Goal: Communication & Community: Answer question/provide support

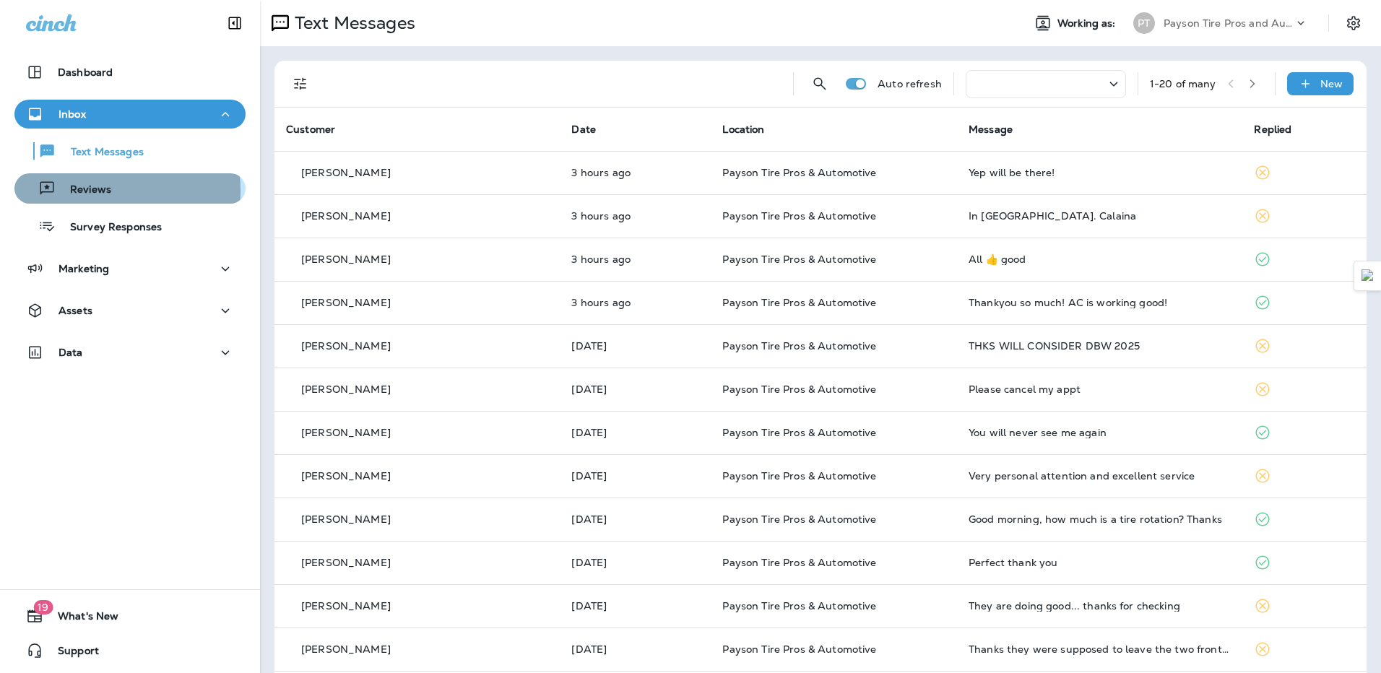
click at [95, 191] on p "Reviews" at bounding box center [84, 191] width 56 height 14
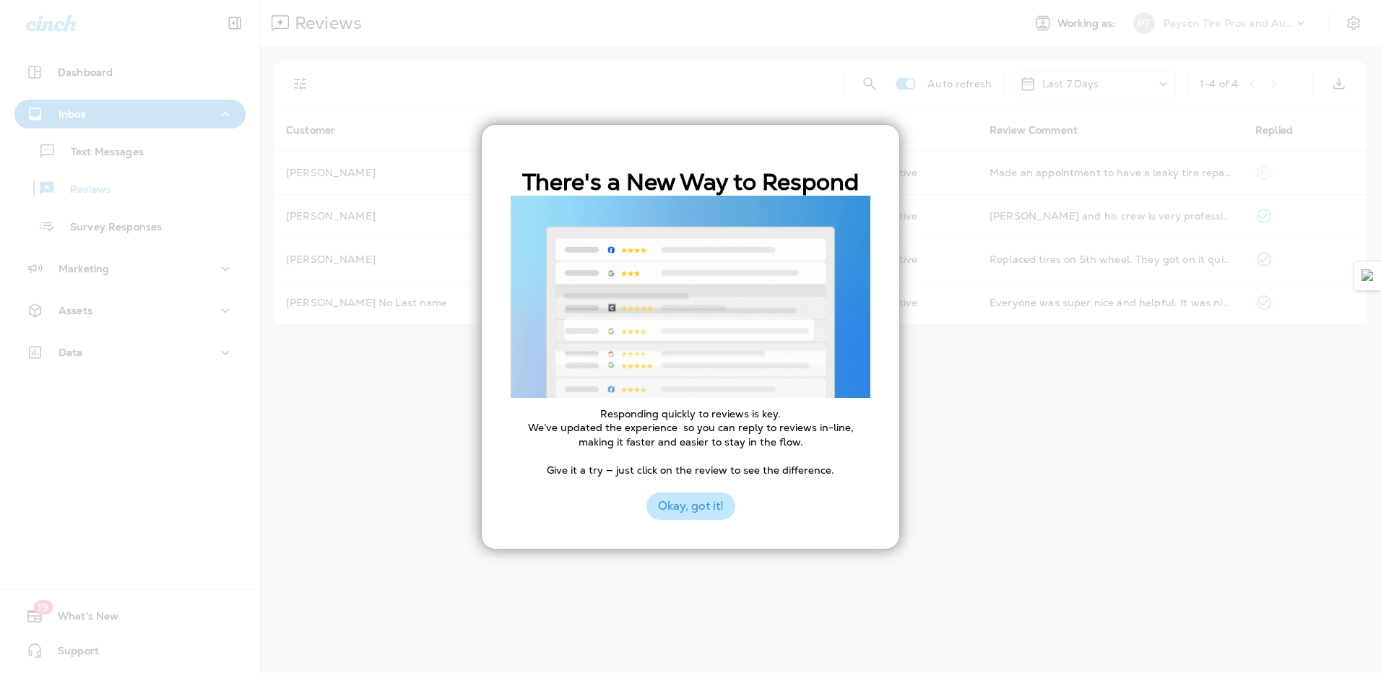
click at [695, 511] on button "Okay, got it!" at bounding box center [691, 506] width 89 height 27
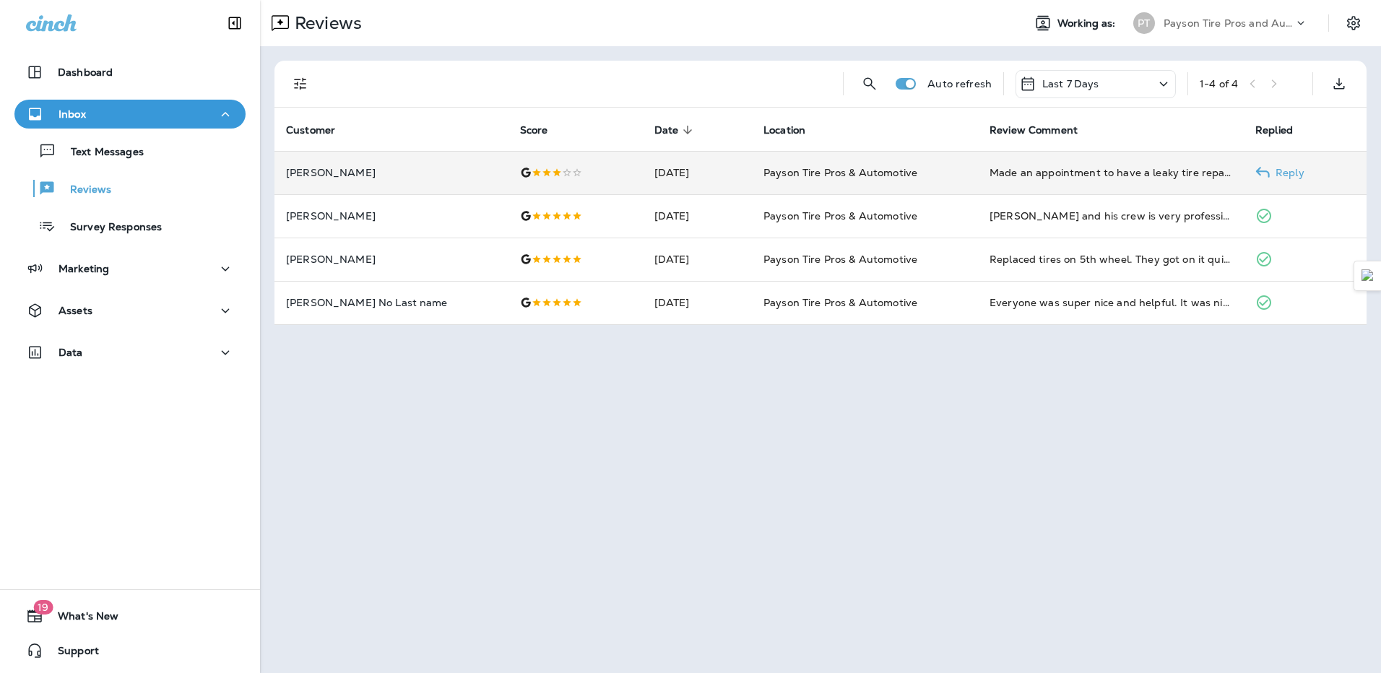
click at [589, 184] on td at bounding box center [576, 172] width 134 height 43
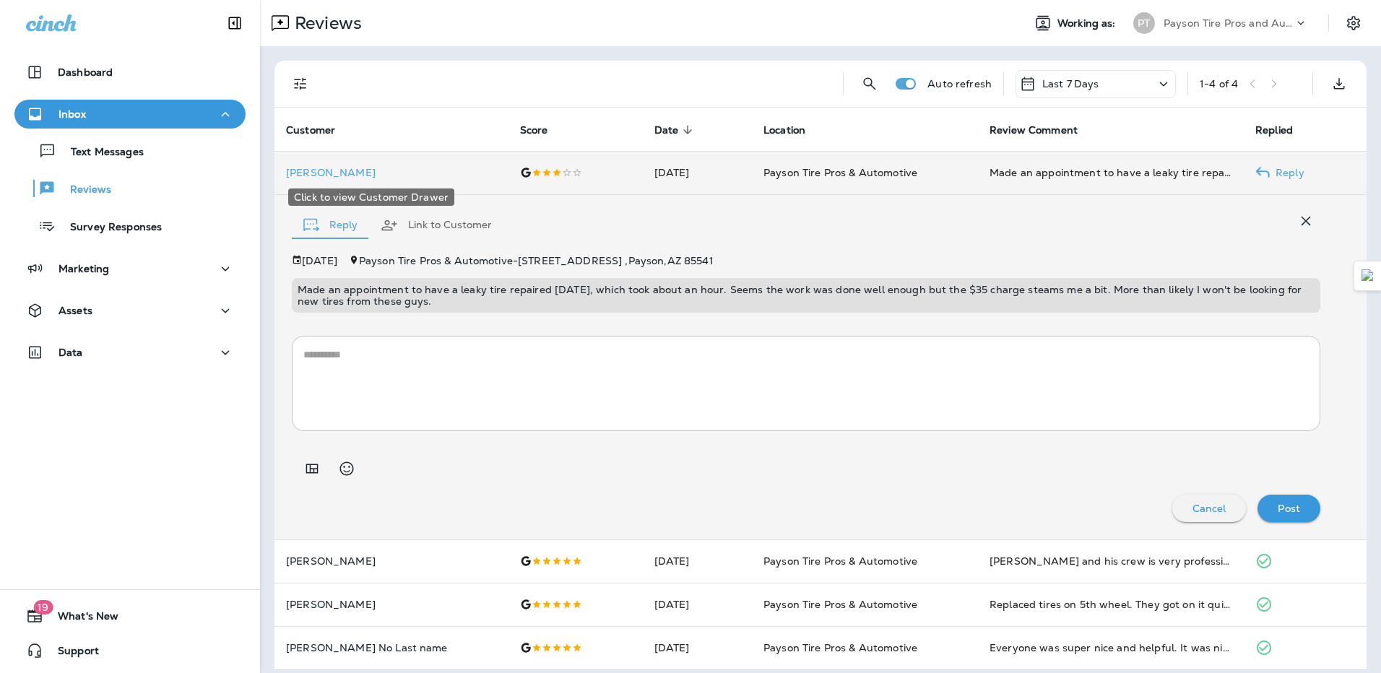
click at [338, 176] on p "[PERSON_NAME]" at bounding box center [391, 173] width 211 height 12
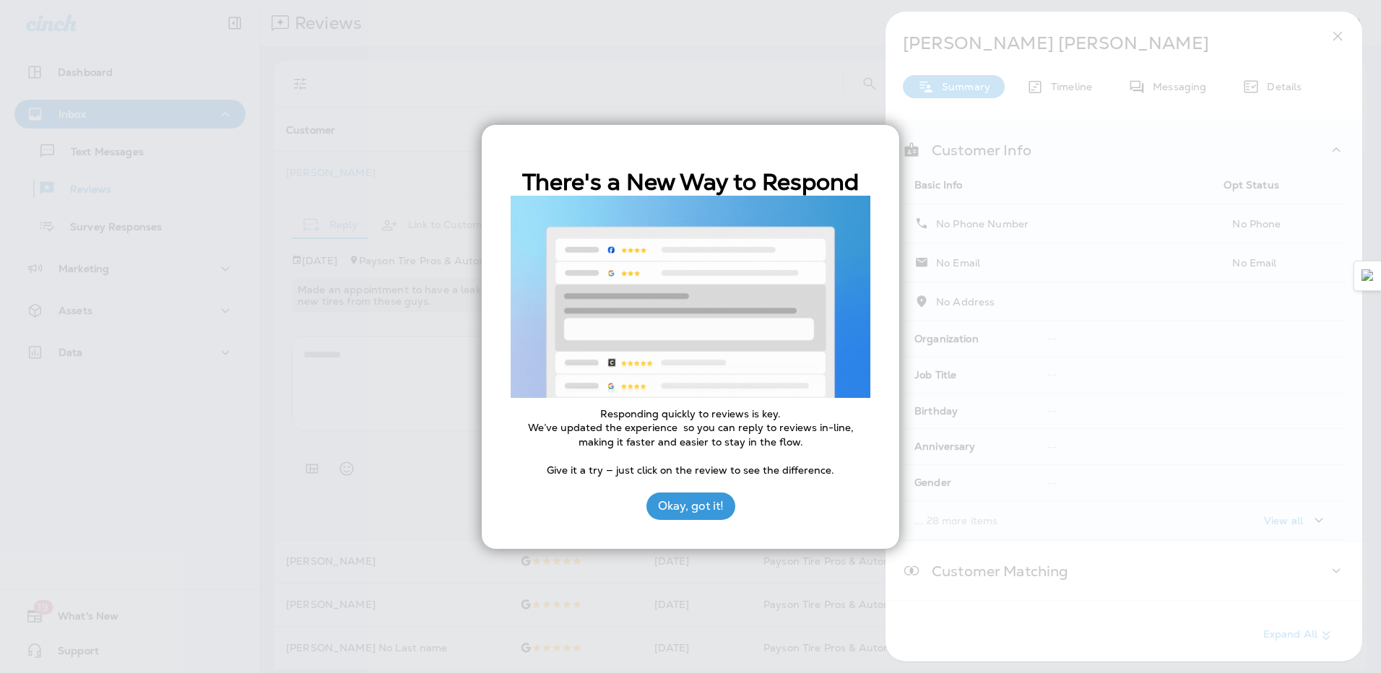
click at [724, 511] on button "Okay, got it!" at bounding box center [691, 506] width 89 height 27
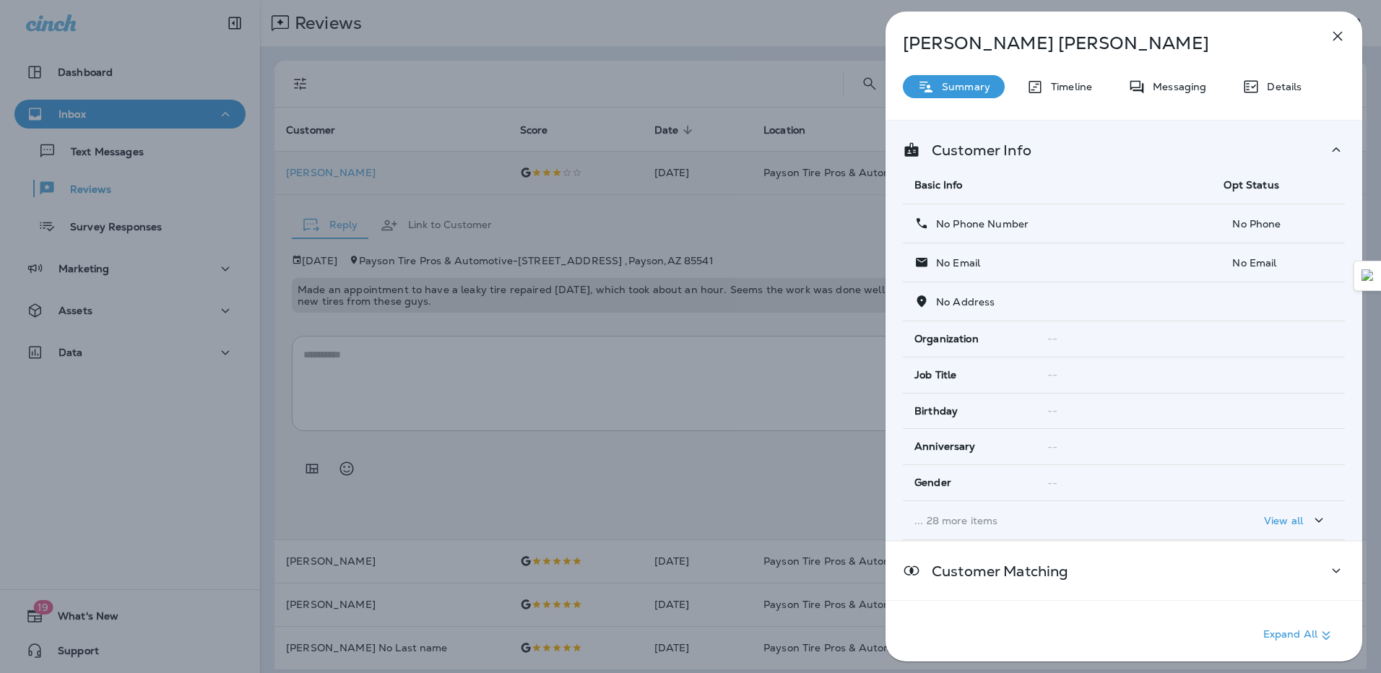
scroll to position [72, 0]
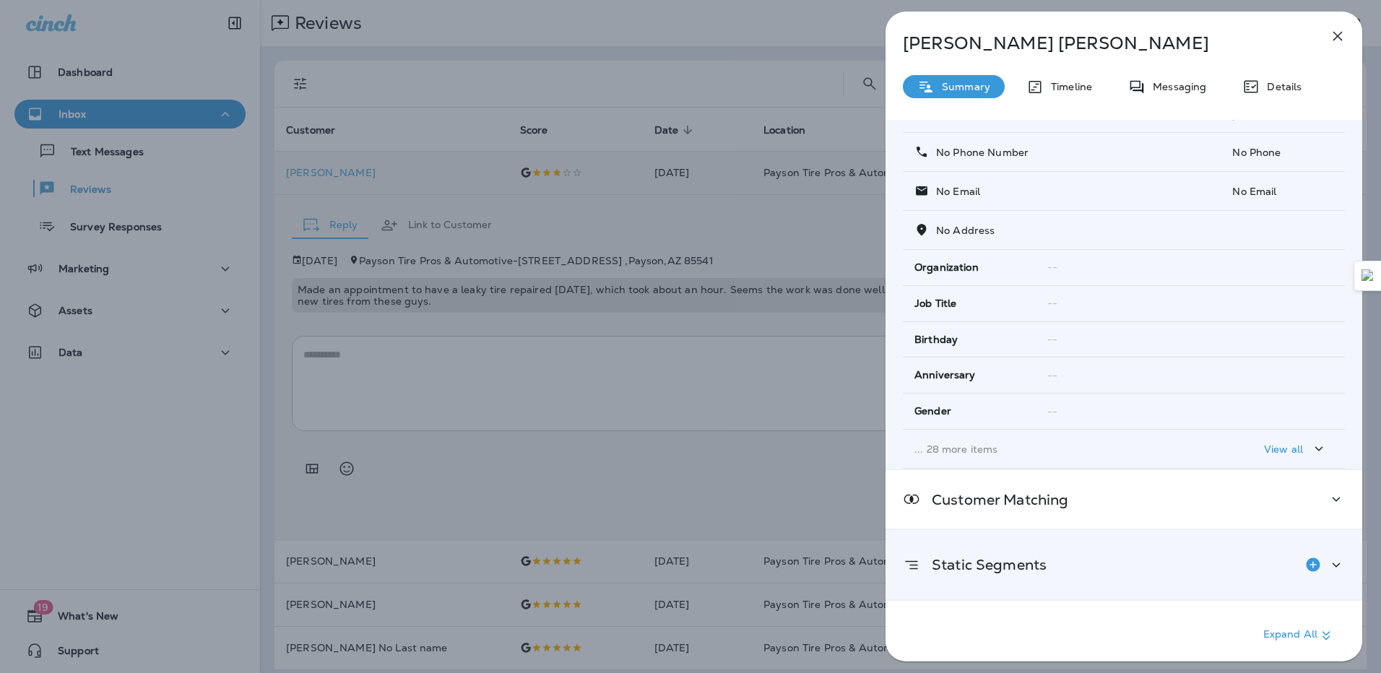
click at [993, 568] on p "Static Segments" at bounding box center [983, 565] width 126 height 12
click at [1066, 85] on p "Timeline" at bounding box center [1068, 87] width 48 height 12
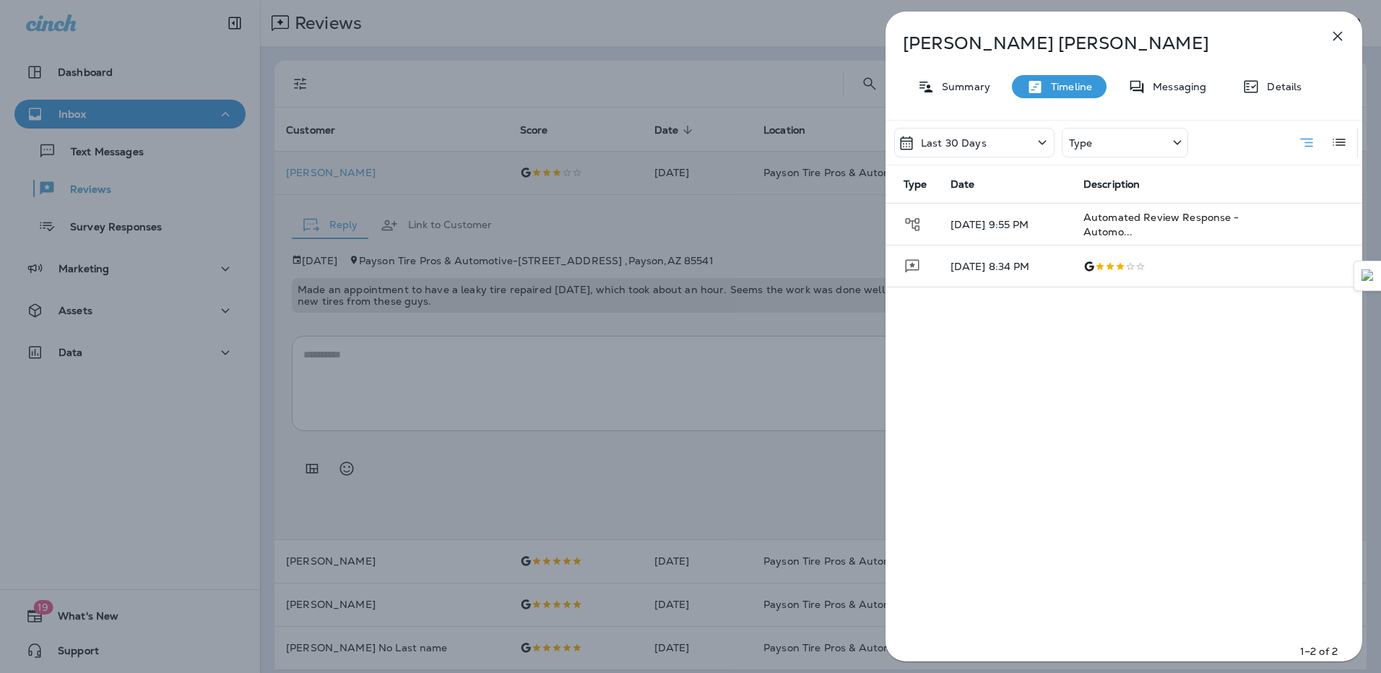
drag, startPoint x: 1066, startPoint y: 85, endPoint x: 1198, endPoint y: 82, distance: 131.5
click at [1198, 82] on p "Messaging" at bounding box center [1176, 87] width 61 height 12
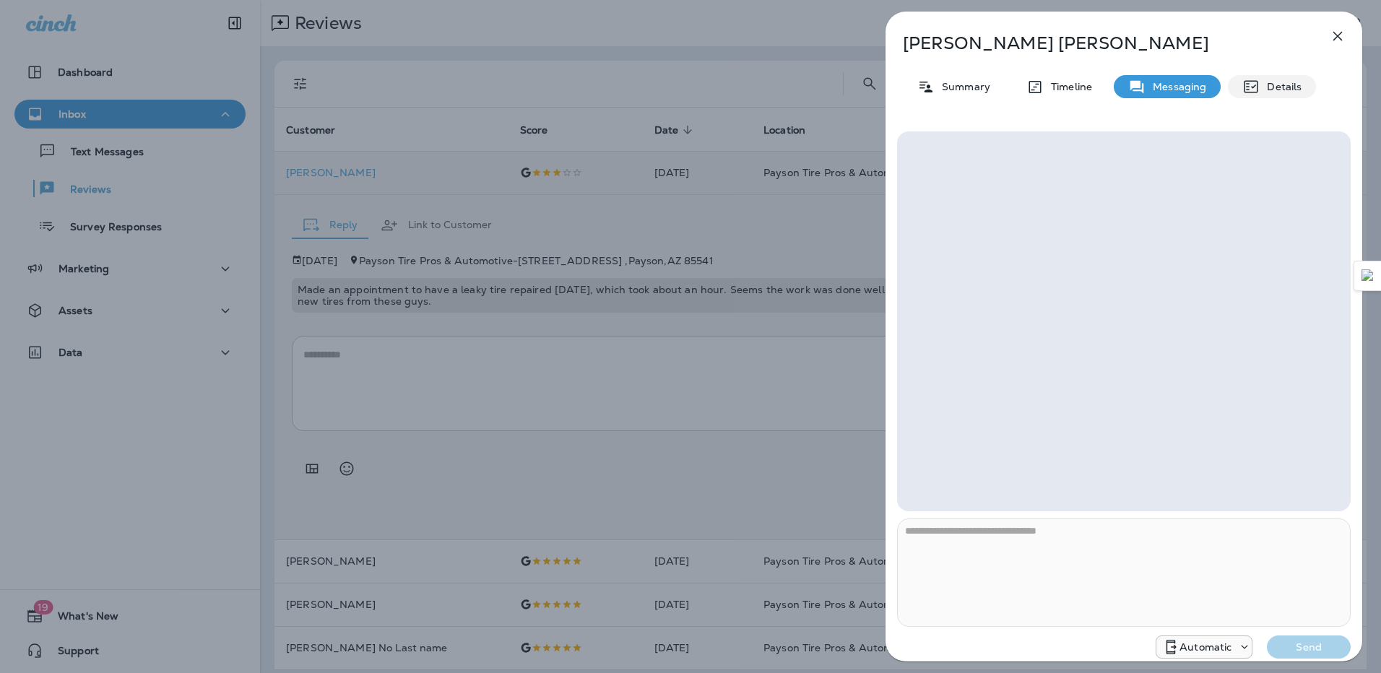
click at [1281, 85] on p "Details" at bounding box center [1281, 87] width 42 height 12
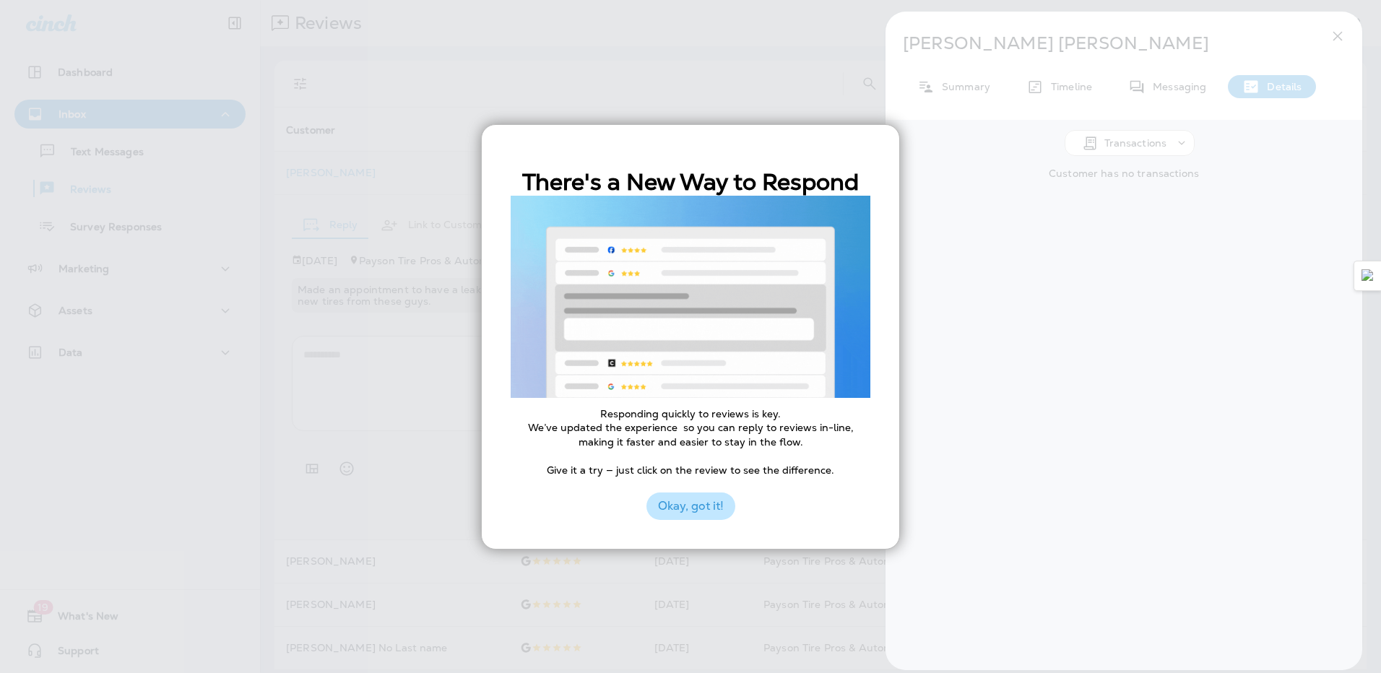
click at [717, 495] on button "Okay, got it!" at bounding box center [691, 506] width 89 height 27
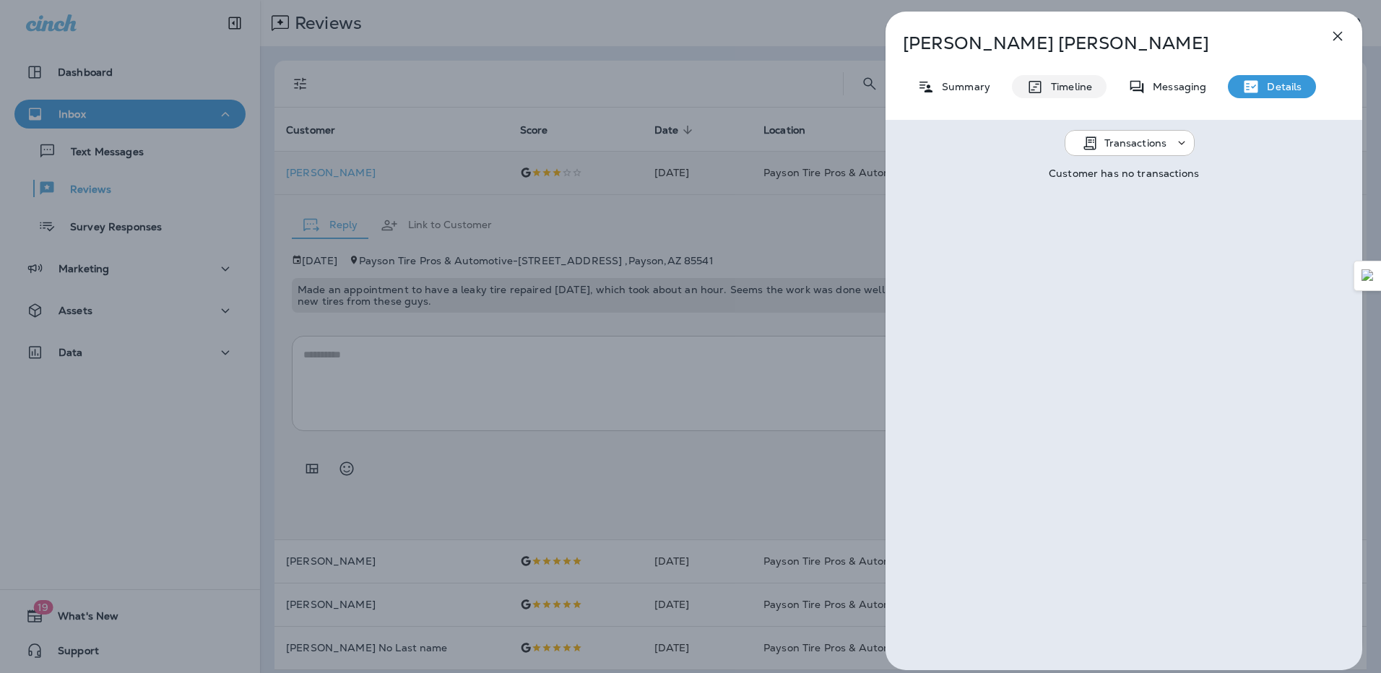
click at [1037, 88] on icon at bounding box center [1035, 87] width 17 height 18
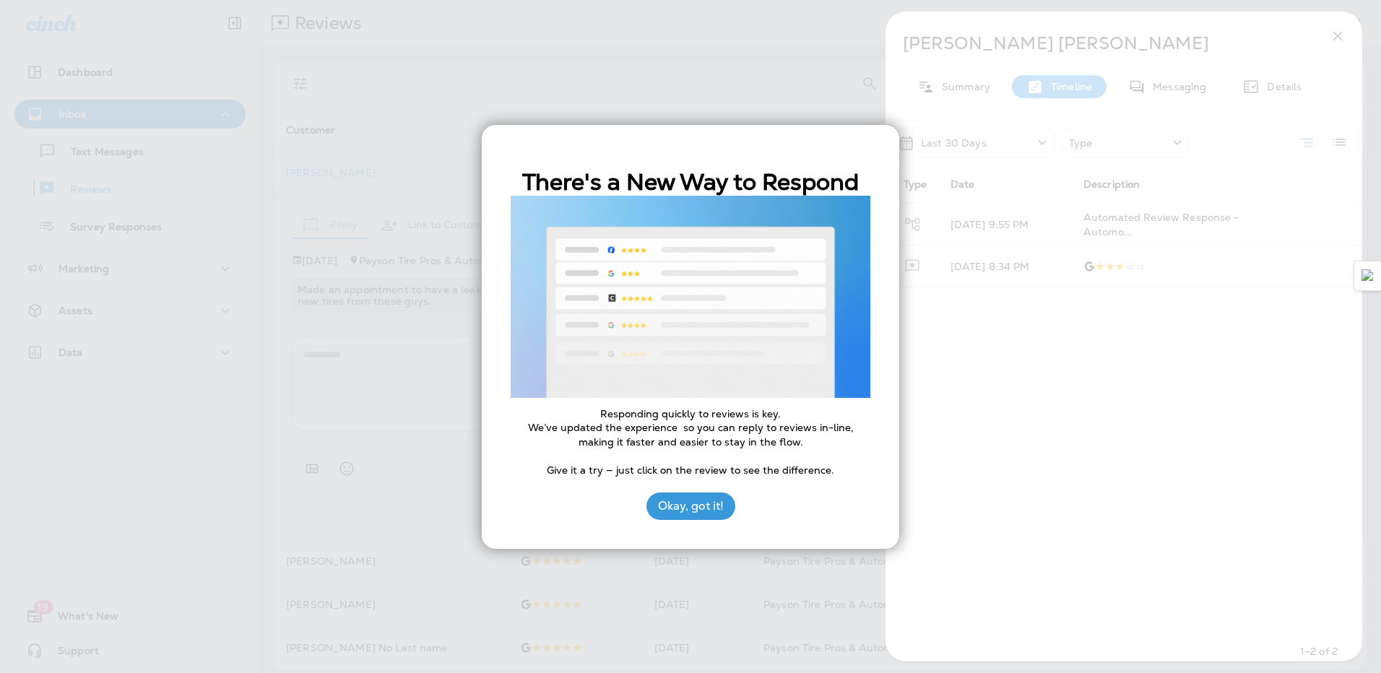
click at [755, 106] on div at bounding box center [690, 336] width 1381 height 673
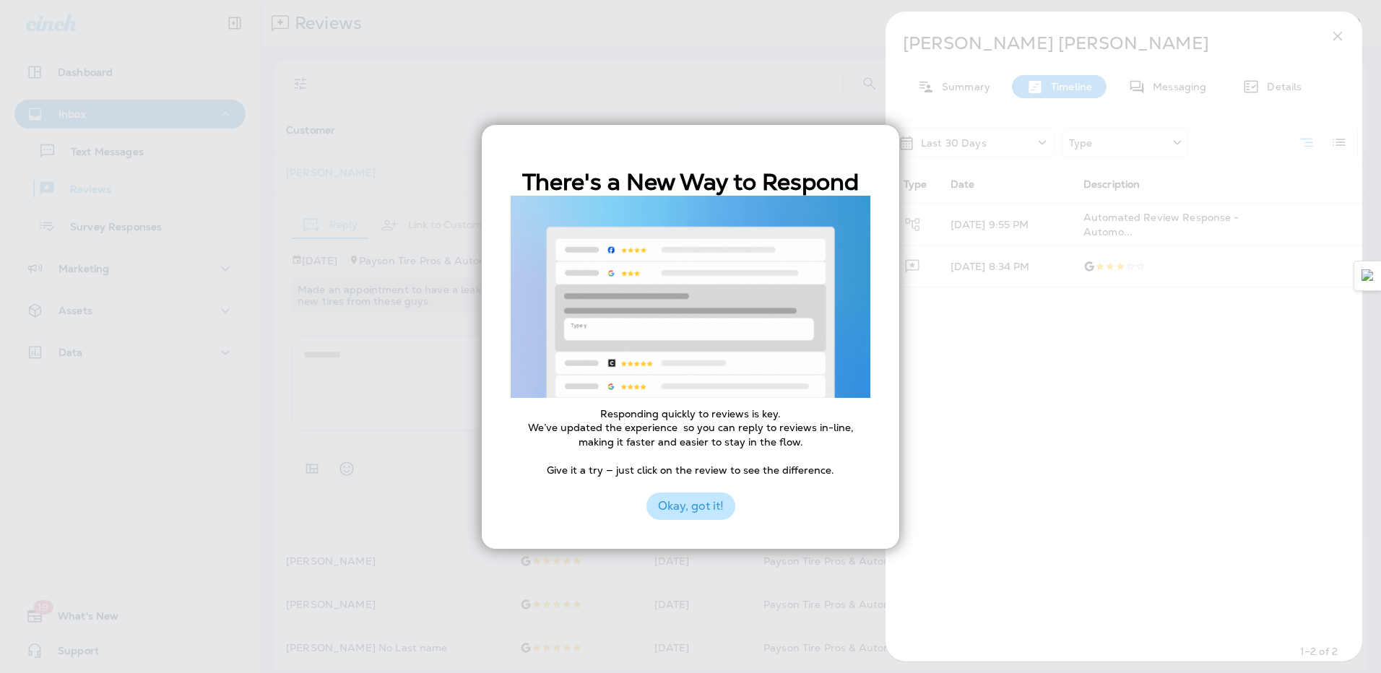
click at [678, 498] on button "Okay, got it!" at bounding box center [691, 506] width 89 height 27
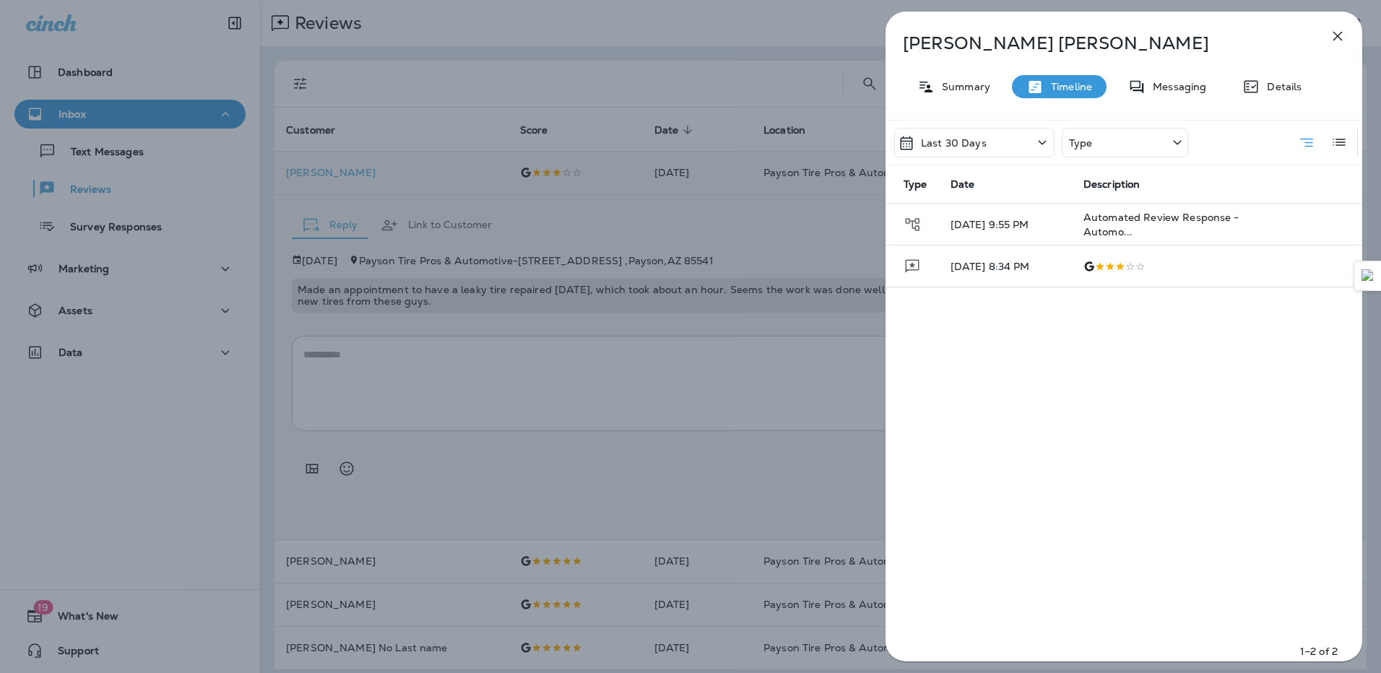
click at [1343, 34] on icon "button" at bounding box center [1337, 35] width 17 height 17
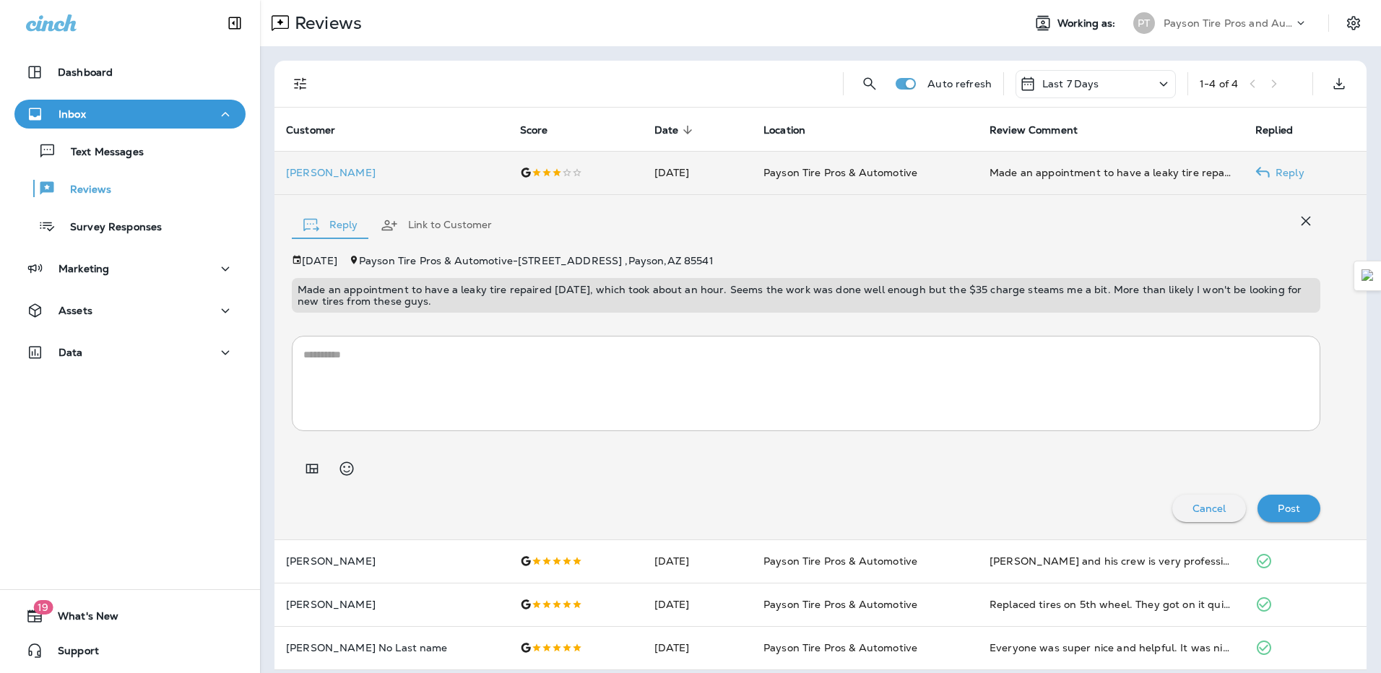
click at [399, 381] on textarea at bounding box center [806, 383] width 1006 height 72
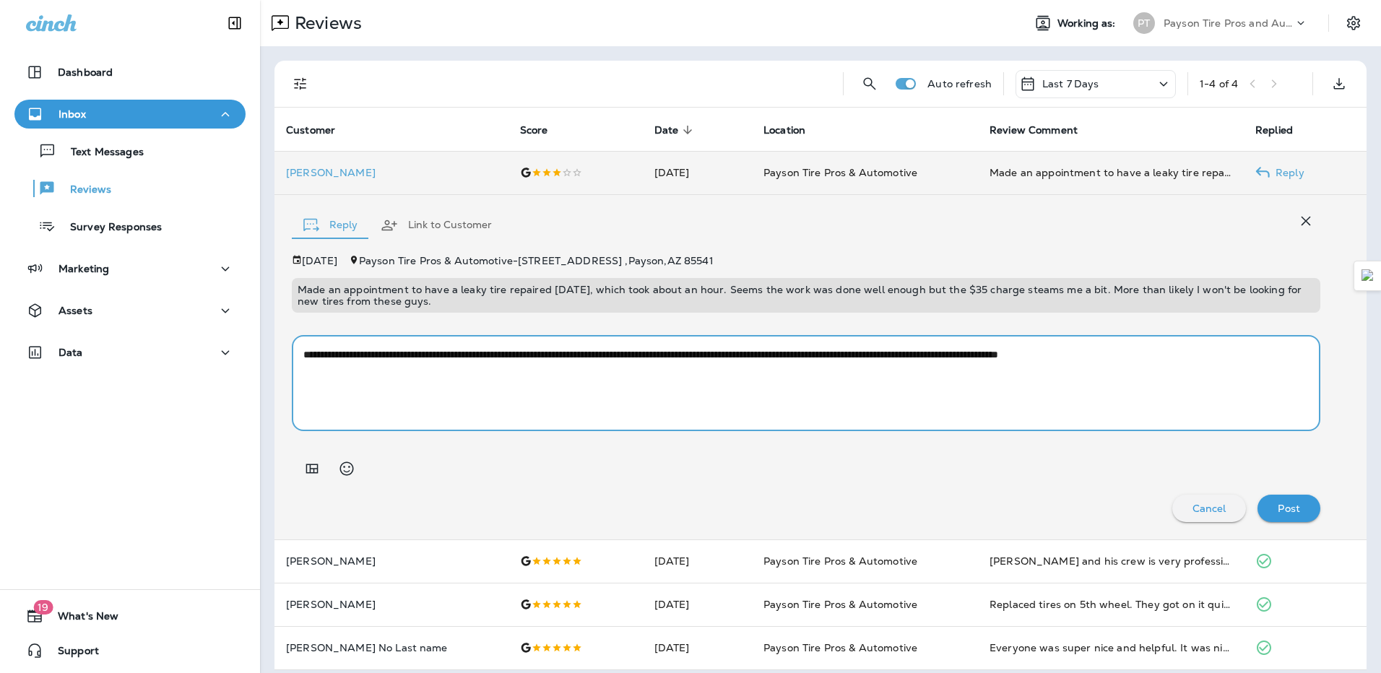
type textarea "**********"
drag, startPoint x: 1269, startPoint y: 352, endPoint x: 255, endPoint y: 359, distance: 1014.3
click at [255, 359] on div "Dashboard Inbox Text Messages Reviews Survey Responses Marketing Assets Data 19…" at bounding box center [690, 336] width 1381 height 673
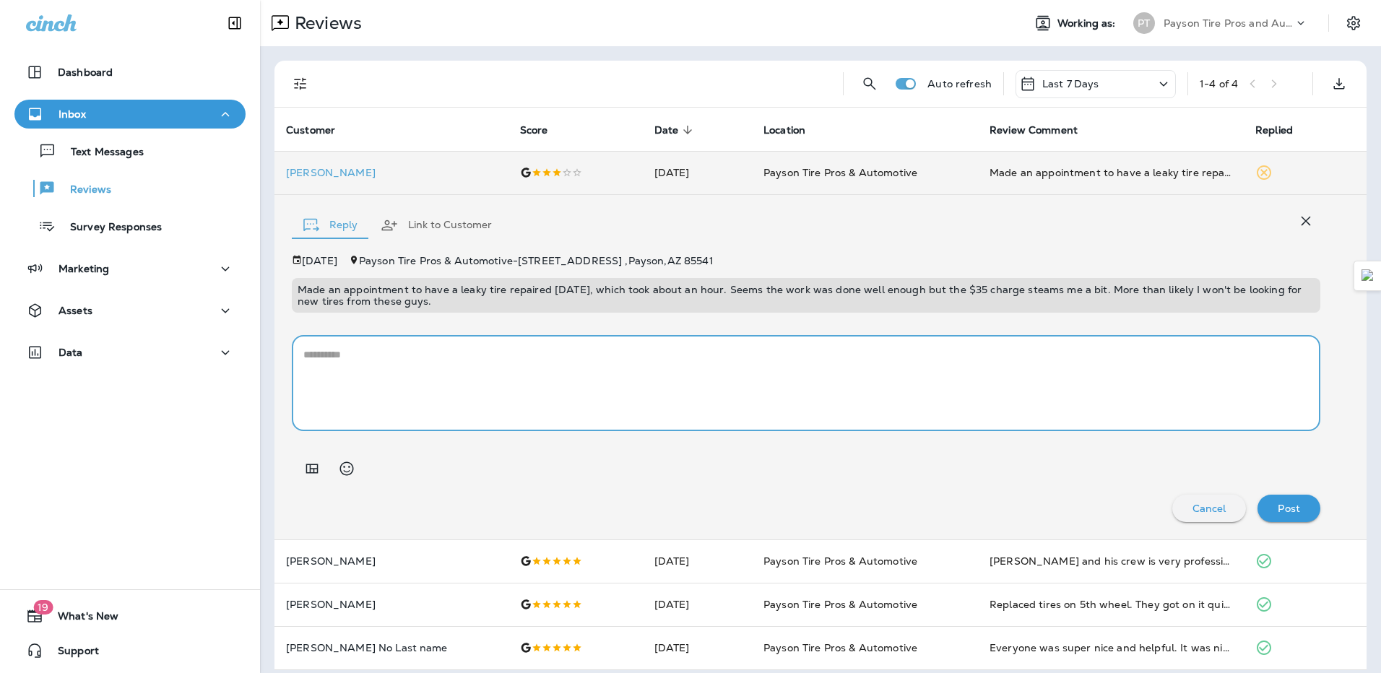
click at [711, 396] on textarea at bounding box center [800, 383] width 995 height 72
paste textarea "**********"
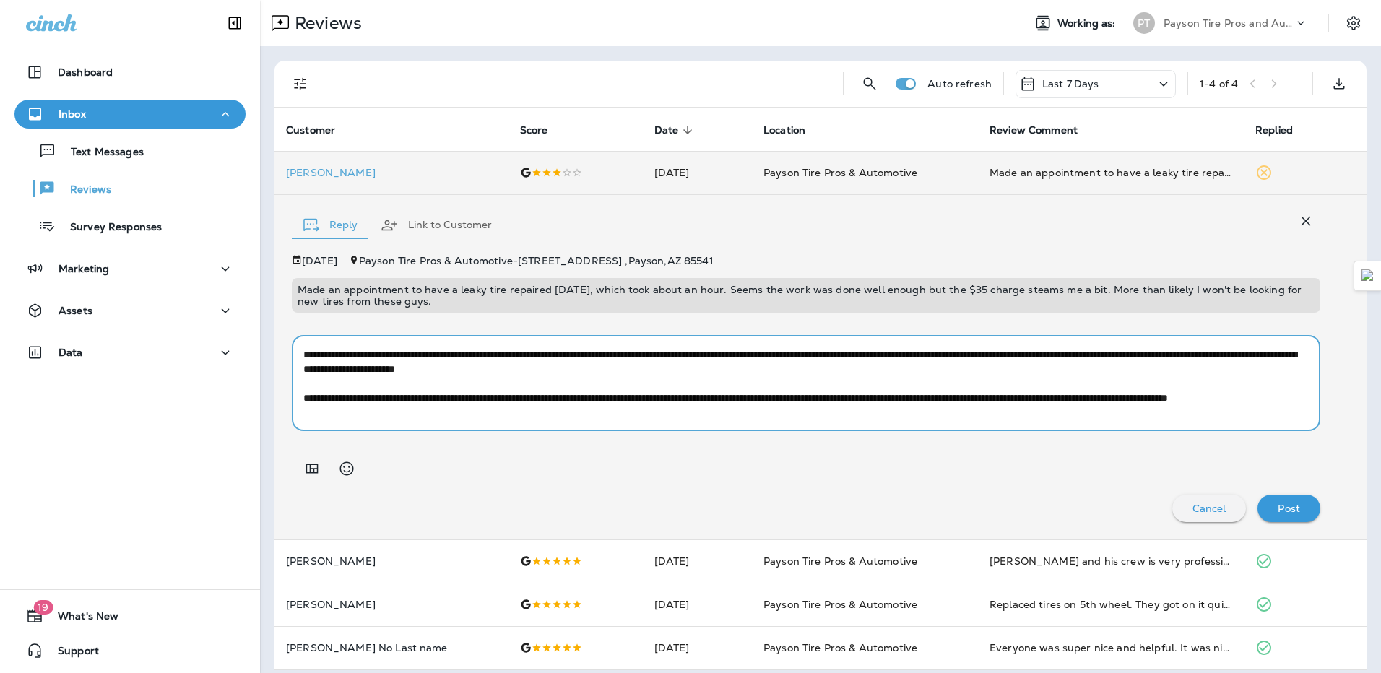
scroll to position [44, 0]
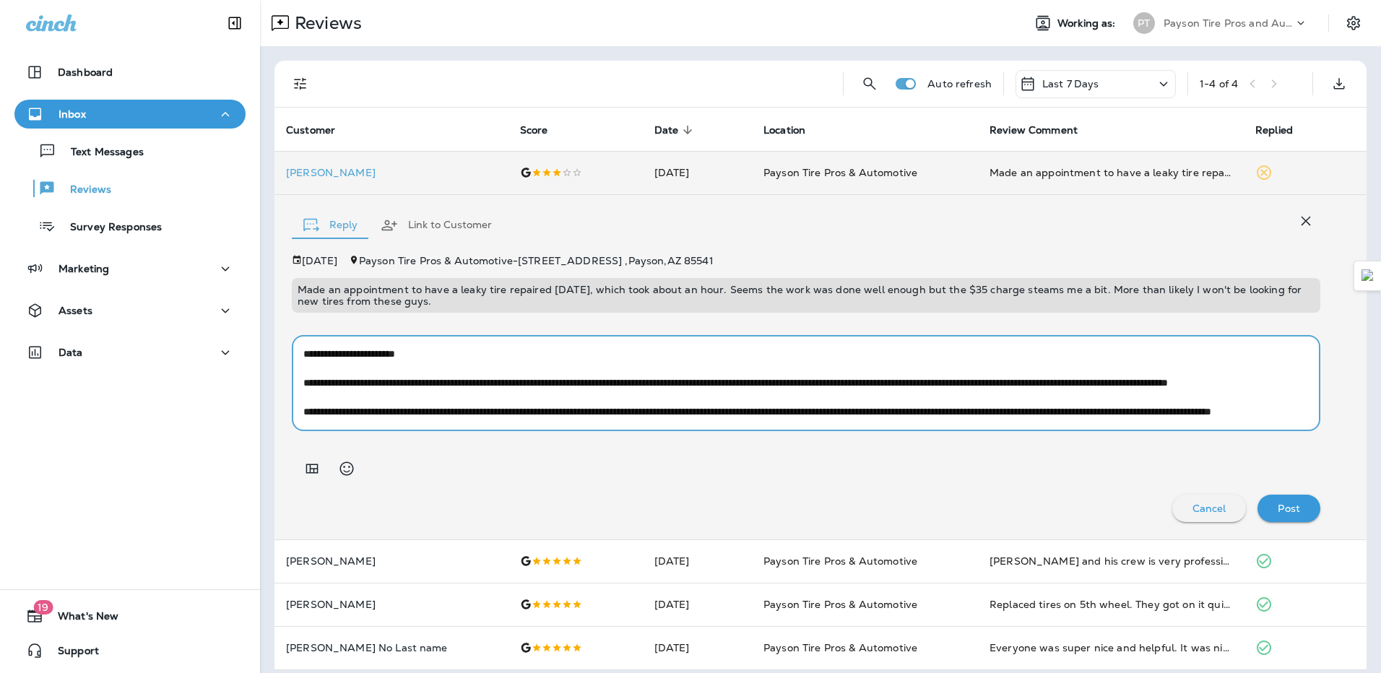
type textarea "**********"
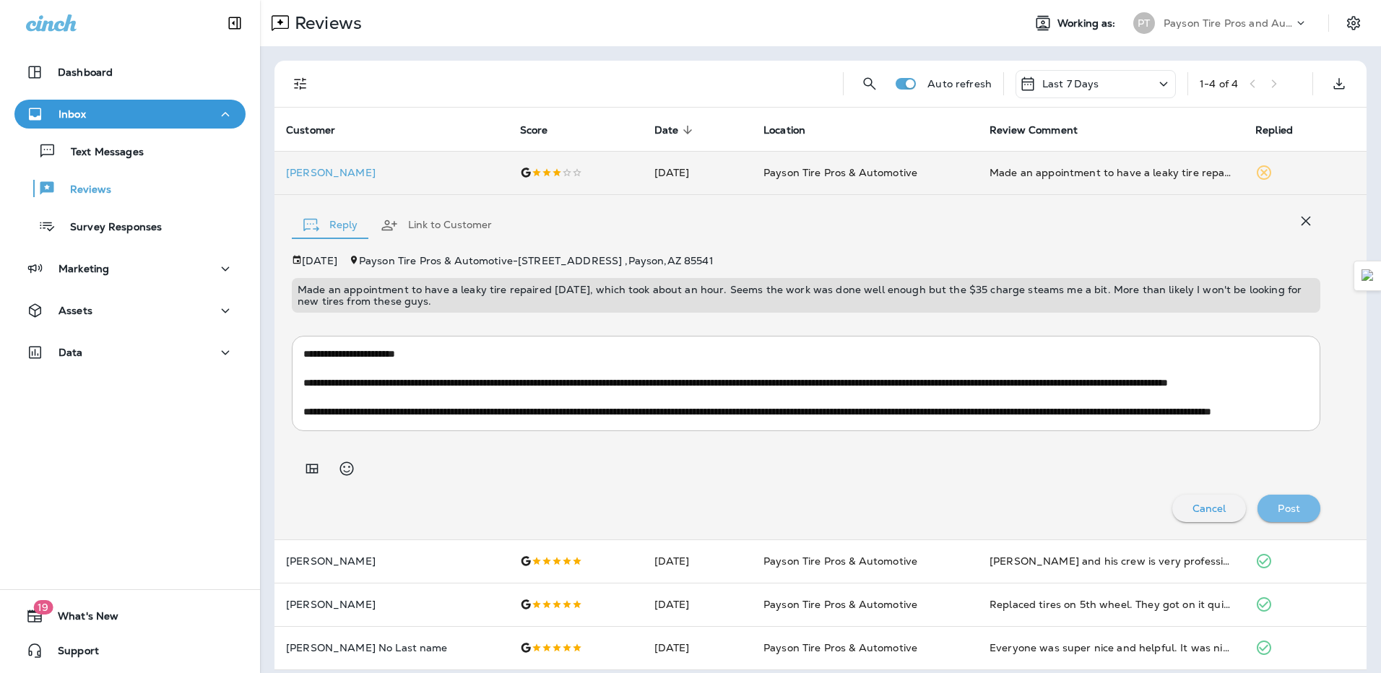
click at [1278, 506] on p "Post" at bounding box center [1289, 509] width 22 height 12
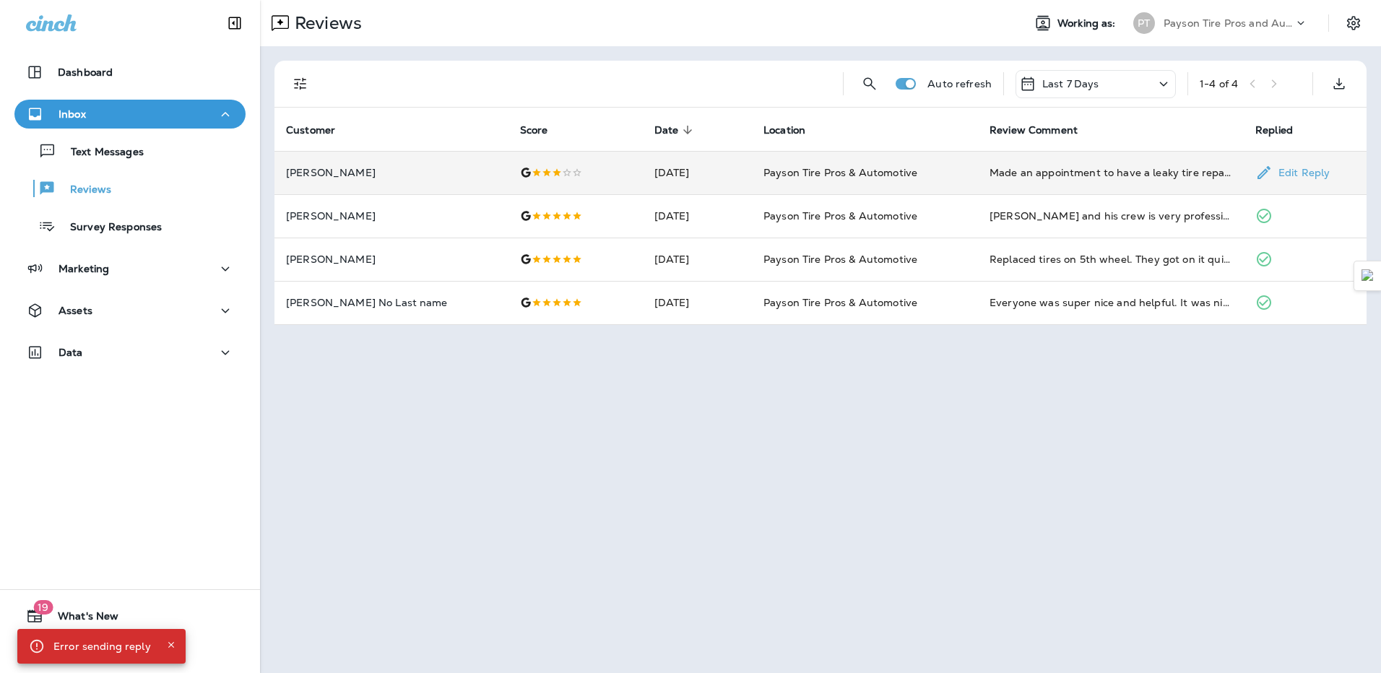
click at [1302, 172] on p "Edit Reply" at bounding box center [1301, 173] width 57 height 12
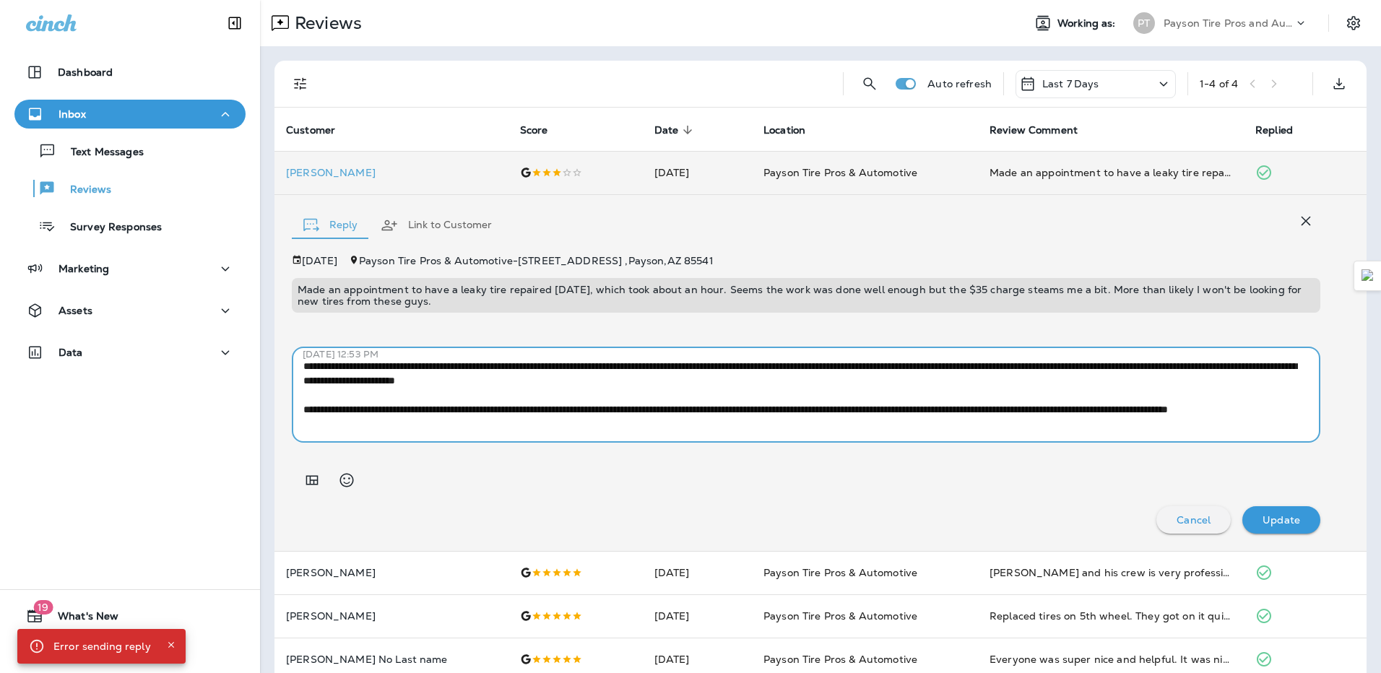
click at [443, 367] on textarea "**********" at bounding box center [800, 395] width 995 height 72
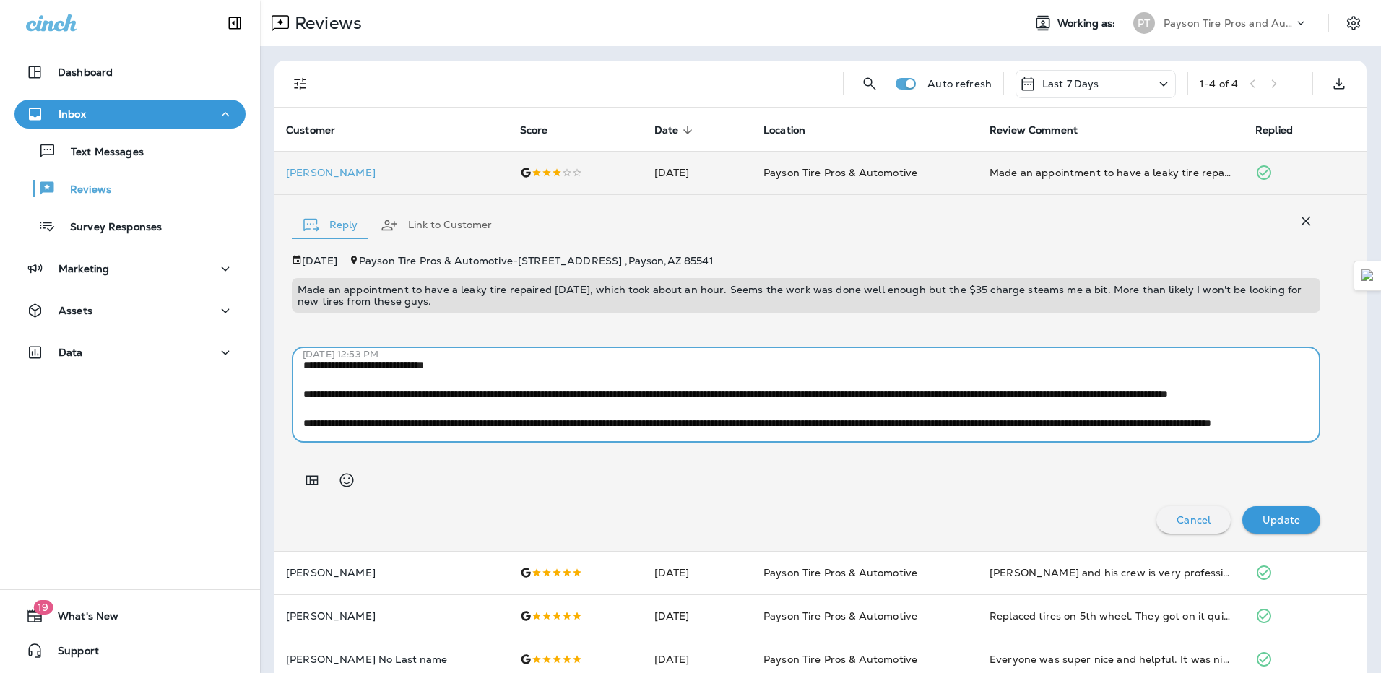
click at [641, 427] on textarea "**********" at bounding box center [800, 395] width 995 height 72
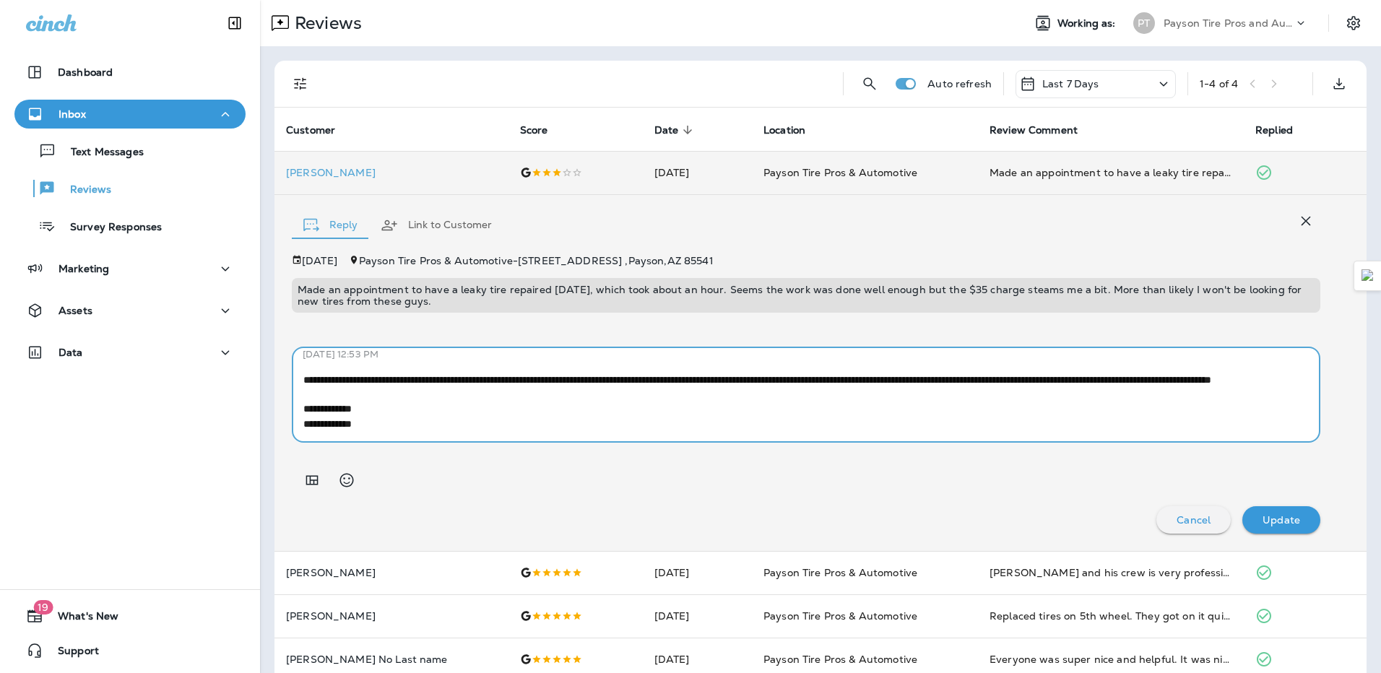
scroll to position [102, 0]
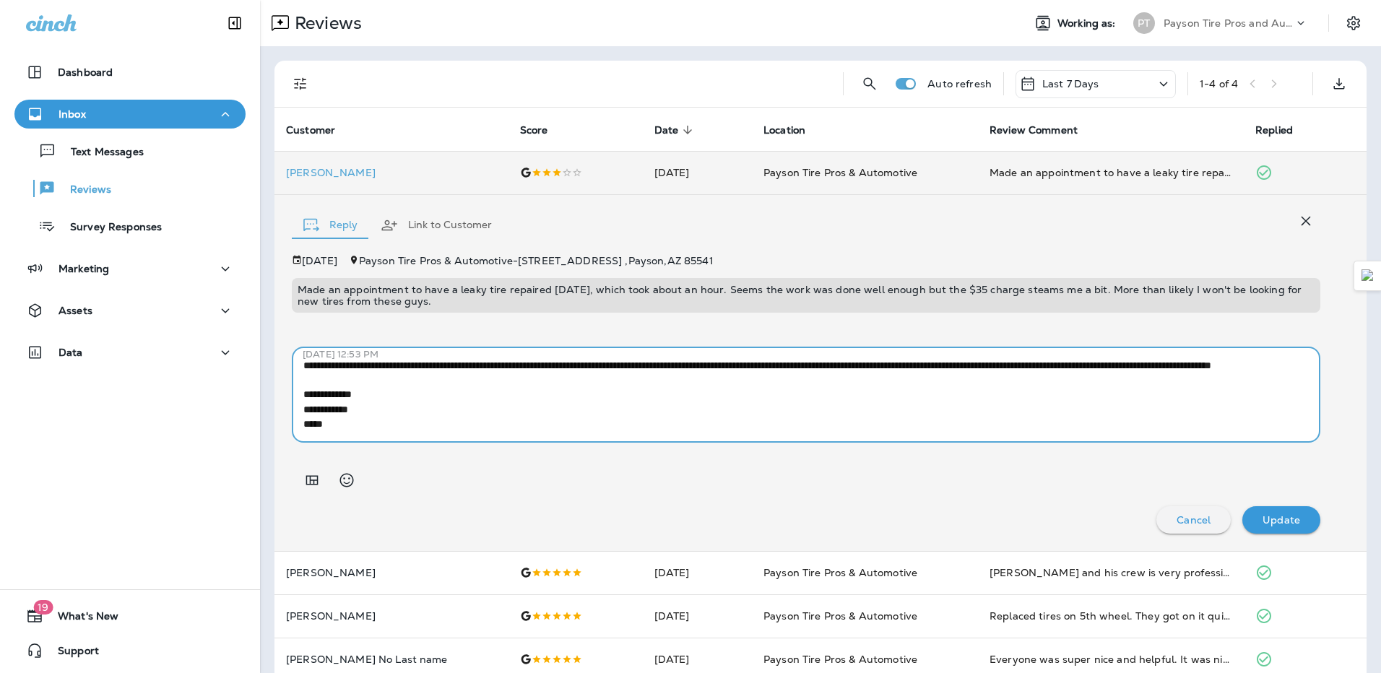
type textarea "**********"
click at [1276, 522] on p "Update" at bounding box center [1282, 520] width 38 height 12
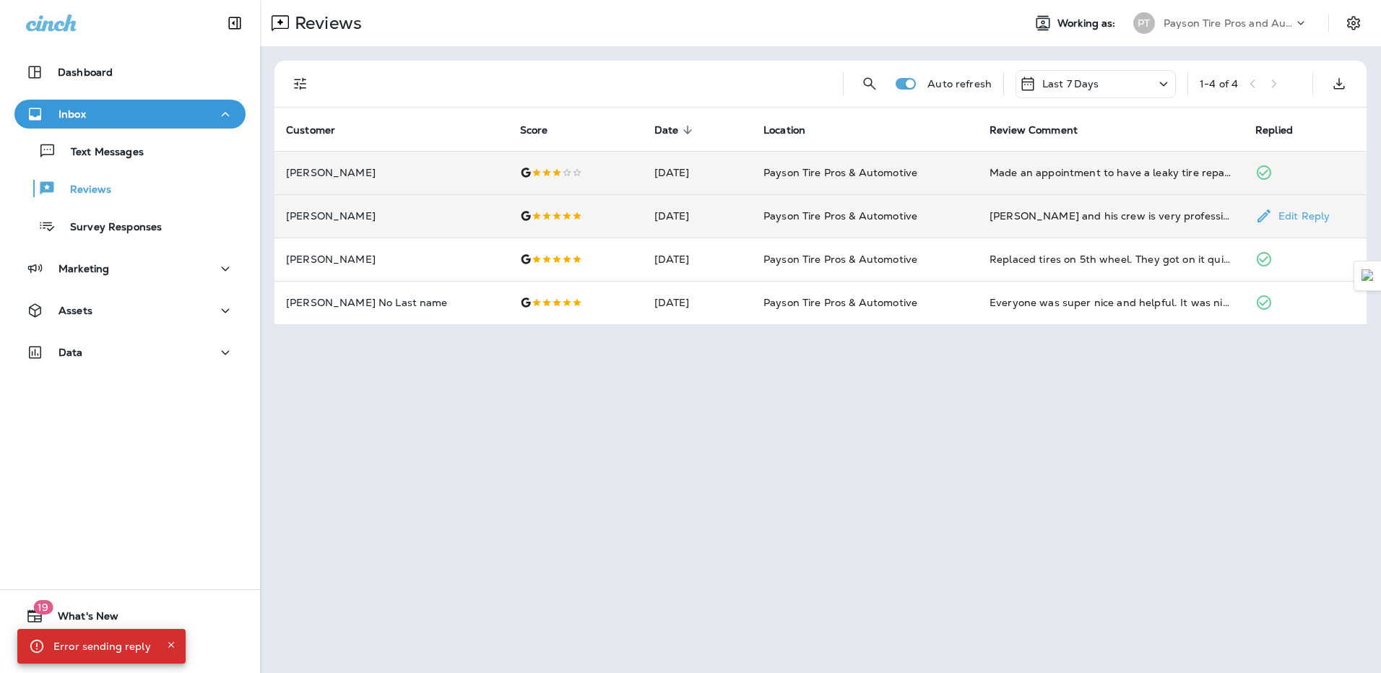
click at [887, 230] on td "Payson Tire Pros & Automotive" at bounding box center [865, 215] width 226 height 43
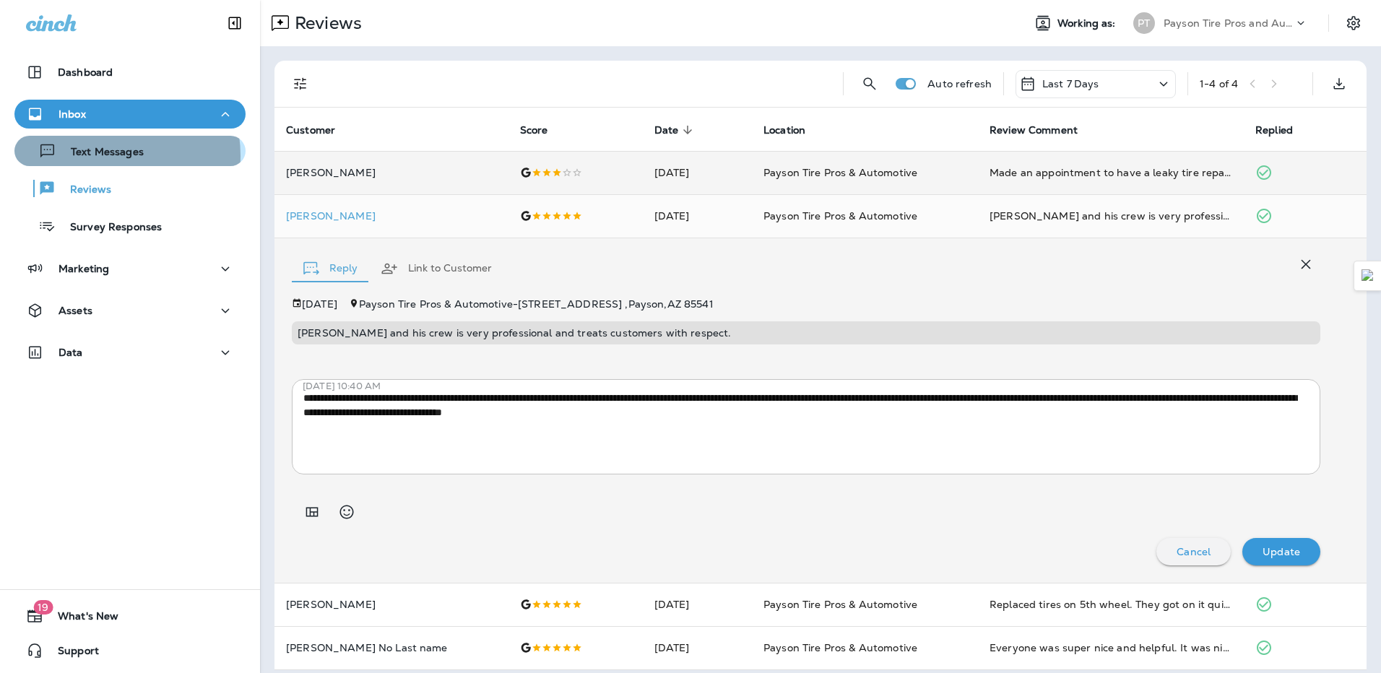
click at [94, 156] on p "Text Messages" at bounding box center [99, 153] width 87 height 14
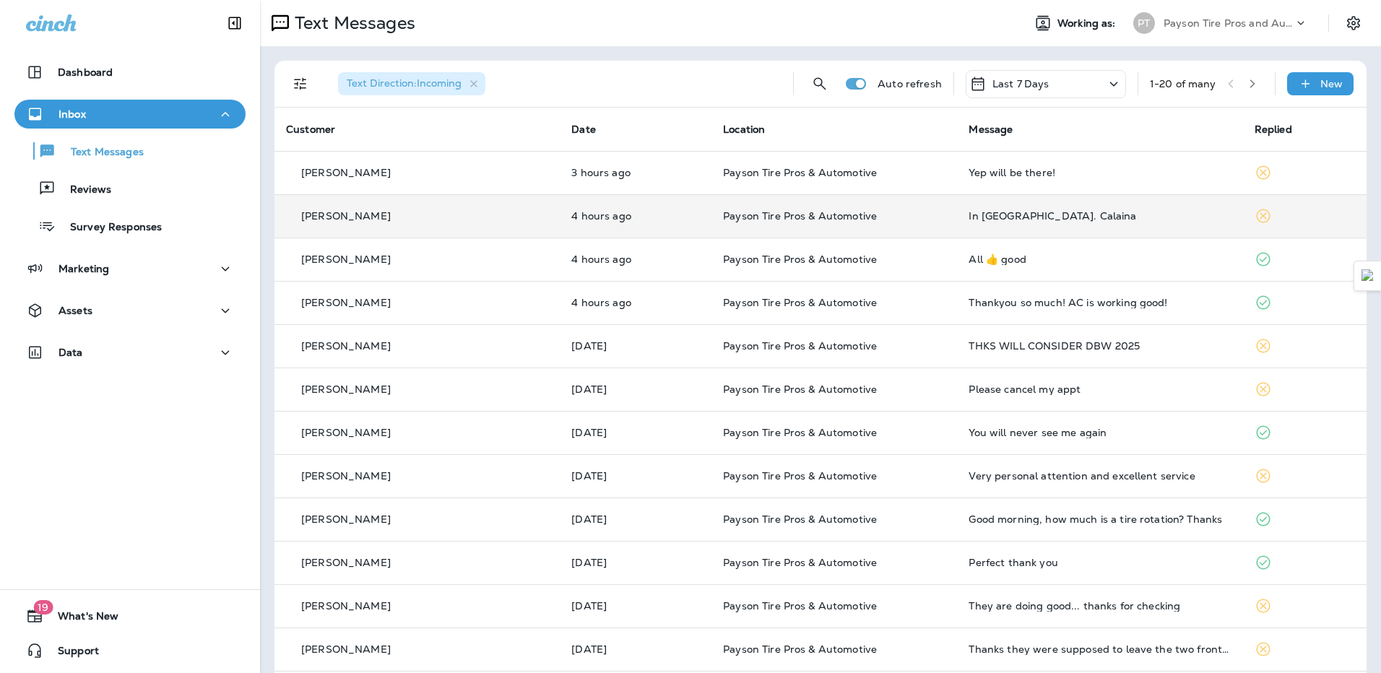
click at [1154, 218] on div "In [GEOGRAPHIC_DATA]. Calaina" at bounding box center [1100, 216] width 262 height 12
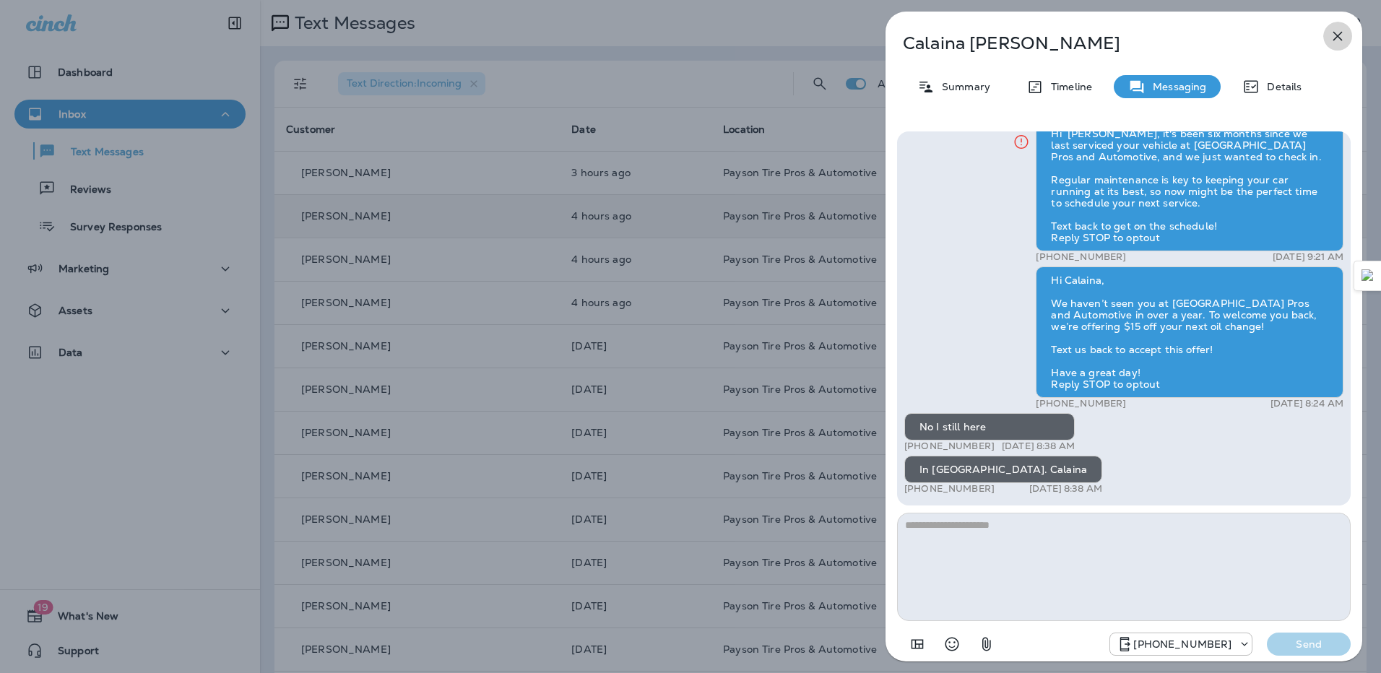
click at [1336, 40] on icon "button" at bounding box center [1337, 35] width 17 height 17
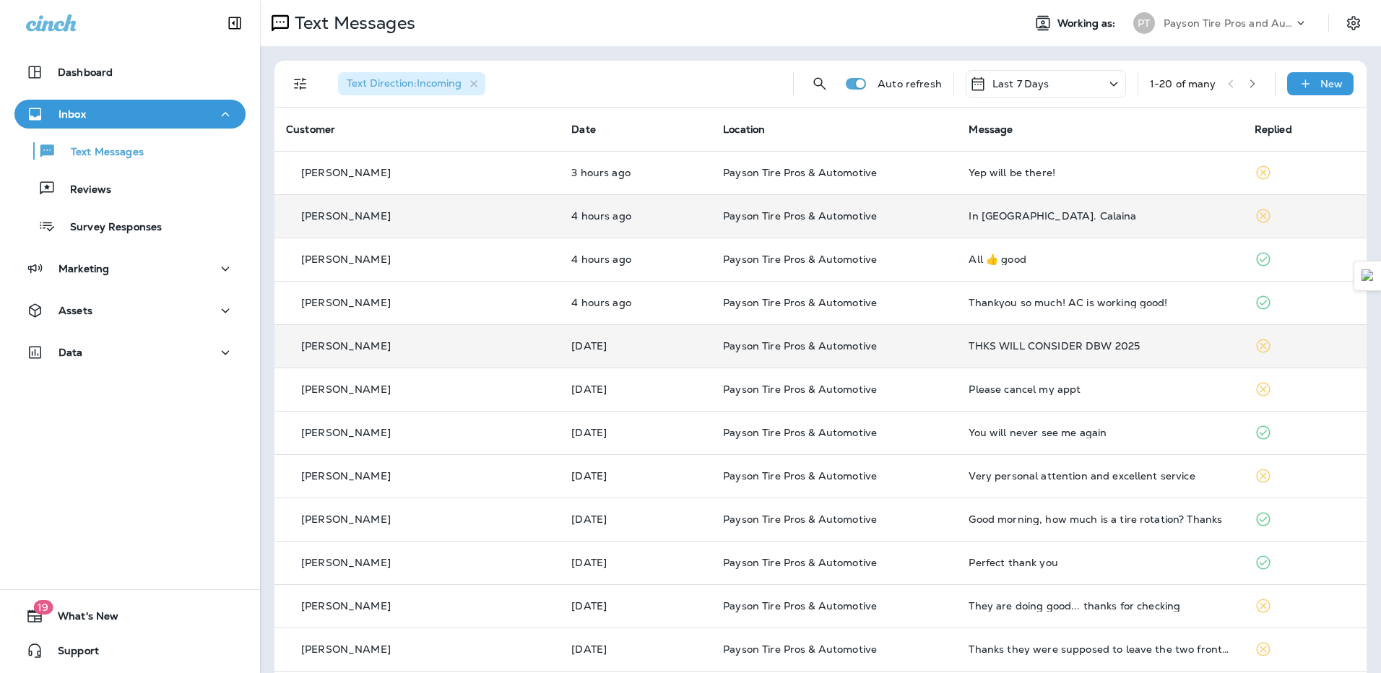
click at [1029, 357] on td "THKS WILL CONSIDER DBW 2025" at bounding box center [1099, 345] width 285 height 43
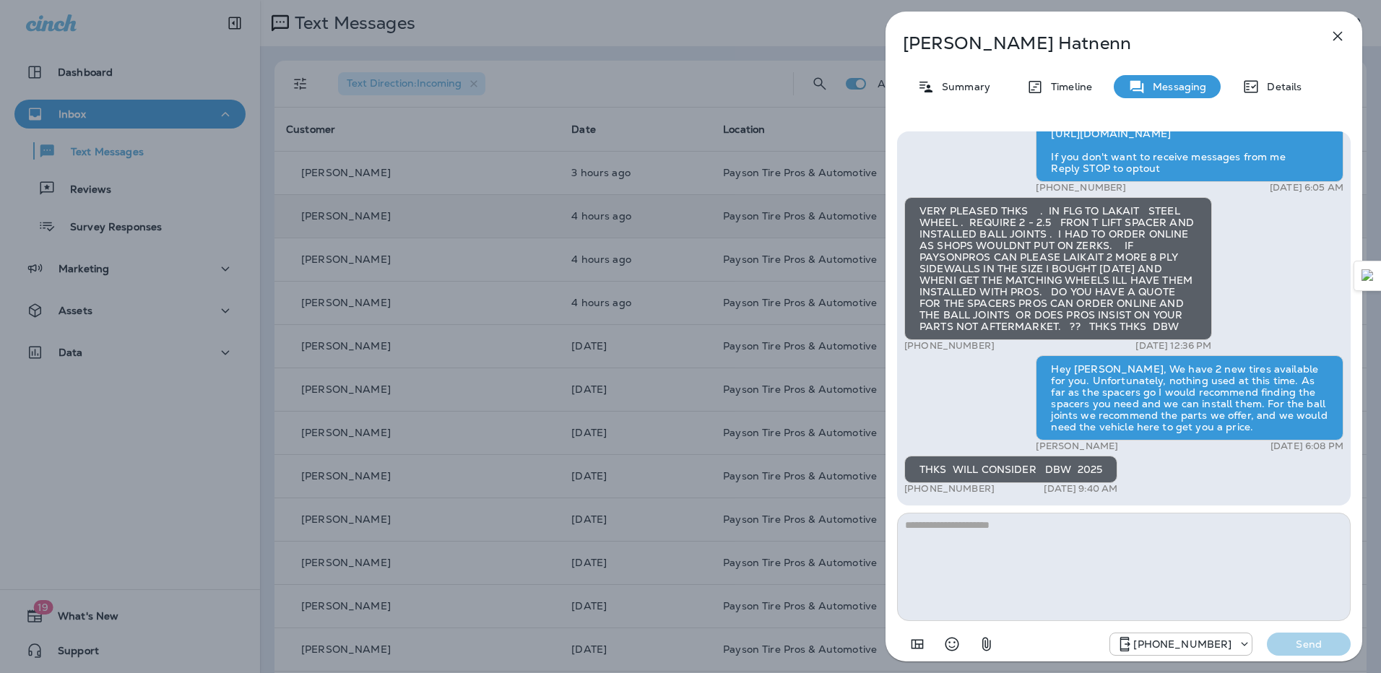
click at [1337, 34] on icon "button" at bounding box center [1338, 36] width 9 height 9
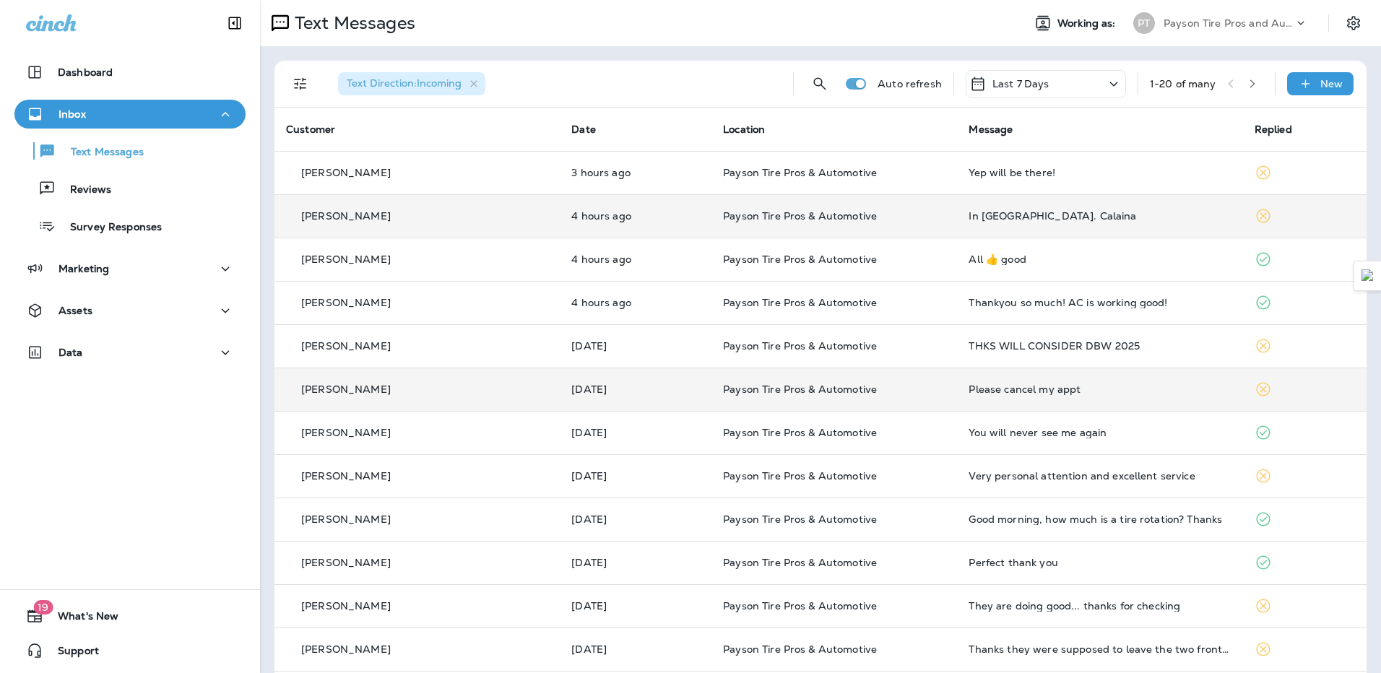
click at [1004, 392] on div "Please cancel my appt" at bounding box center [1100, 390] width 262 height 12
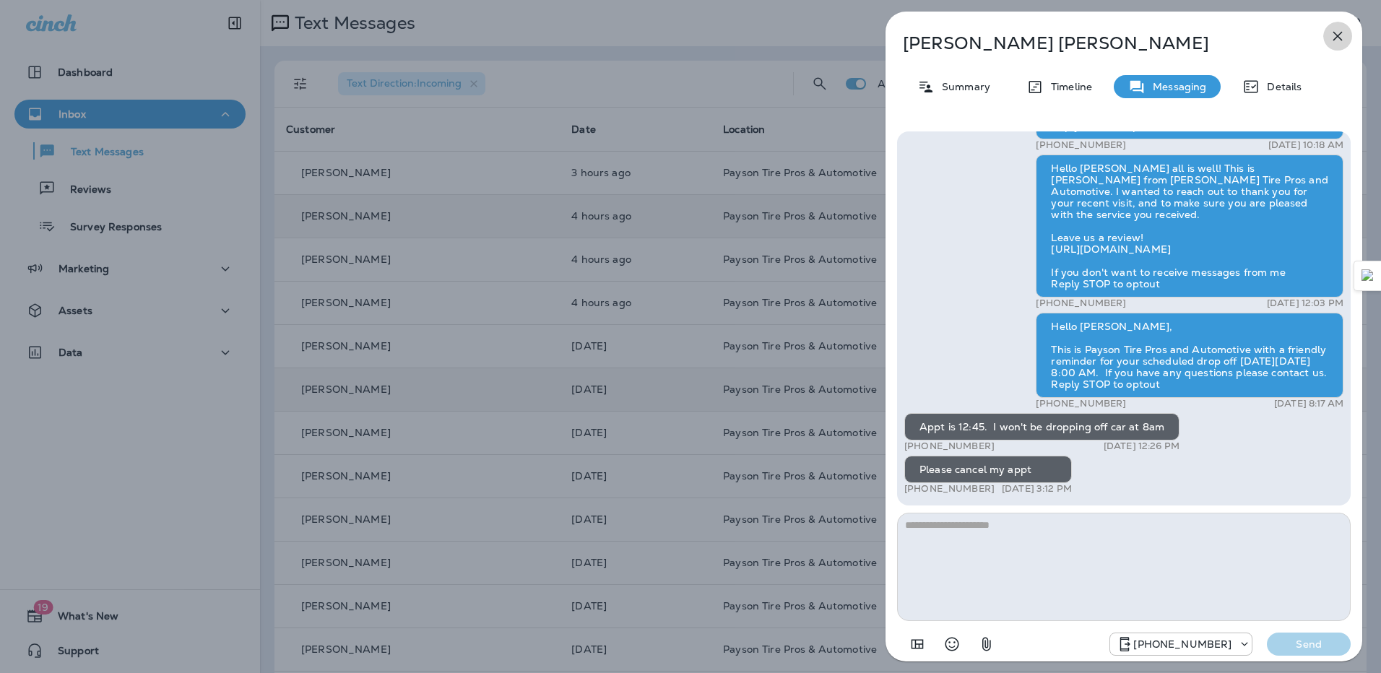
click at [1337, 34] on icon "button" at bounding box center [1337, 35] width 17 height 17
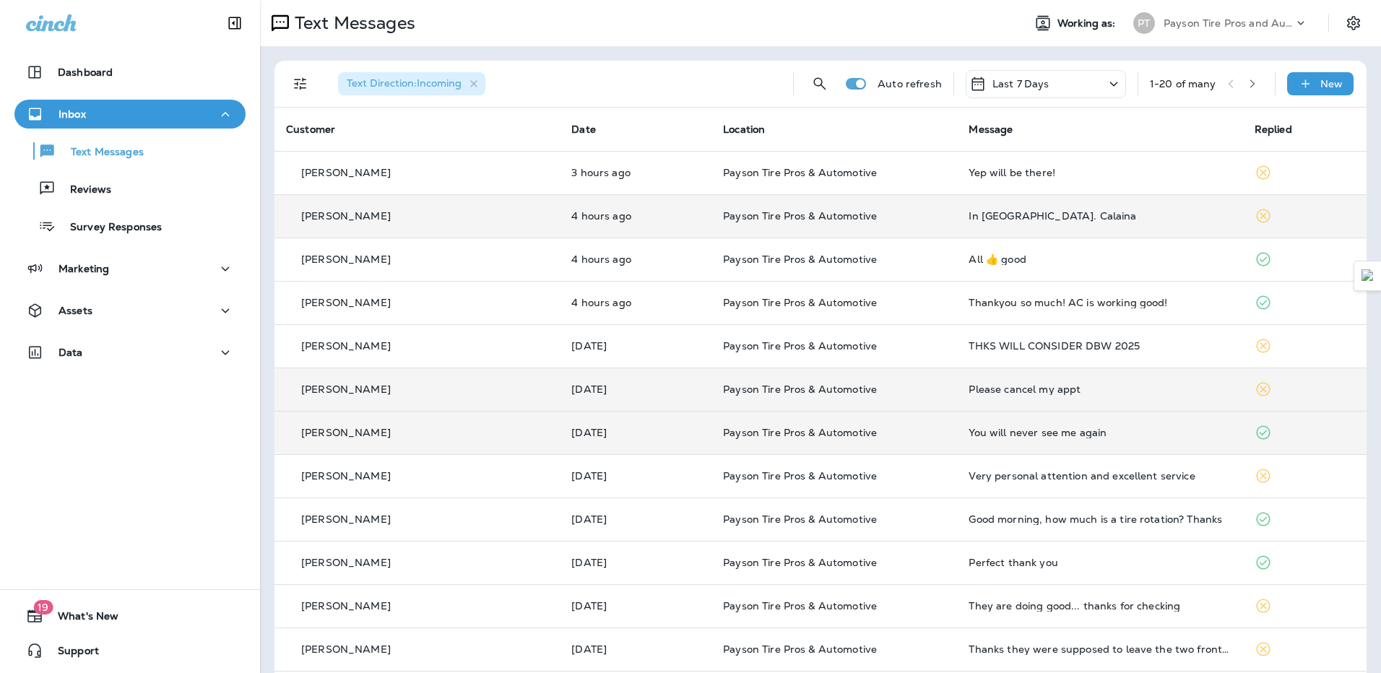
click at [1019, 444] on td "You will never see me again" at bounding box center [1099, 432] width 285 height 43
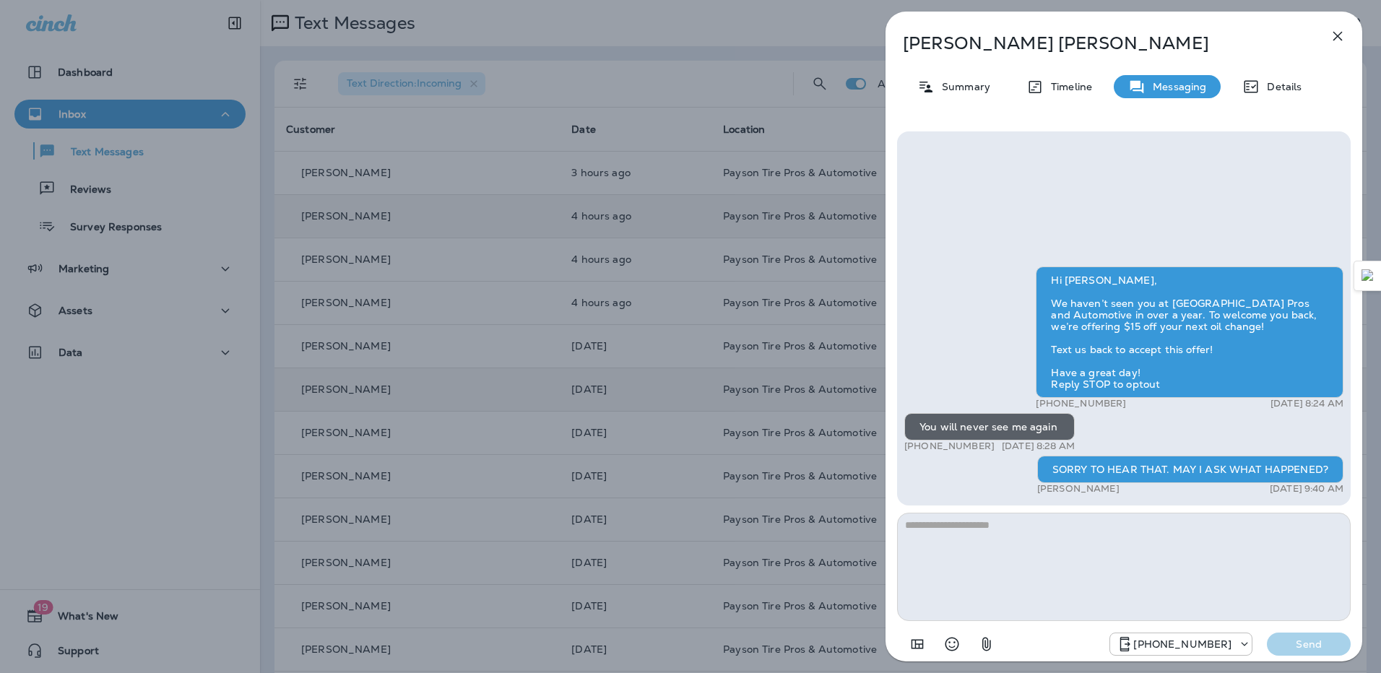
click at [1340, 43] on icon "button" at bounding box center [1337, 35] width 17 height 17
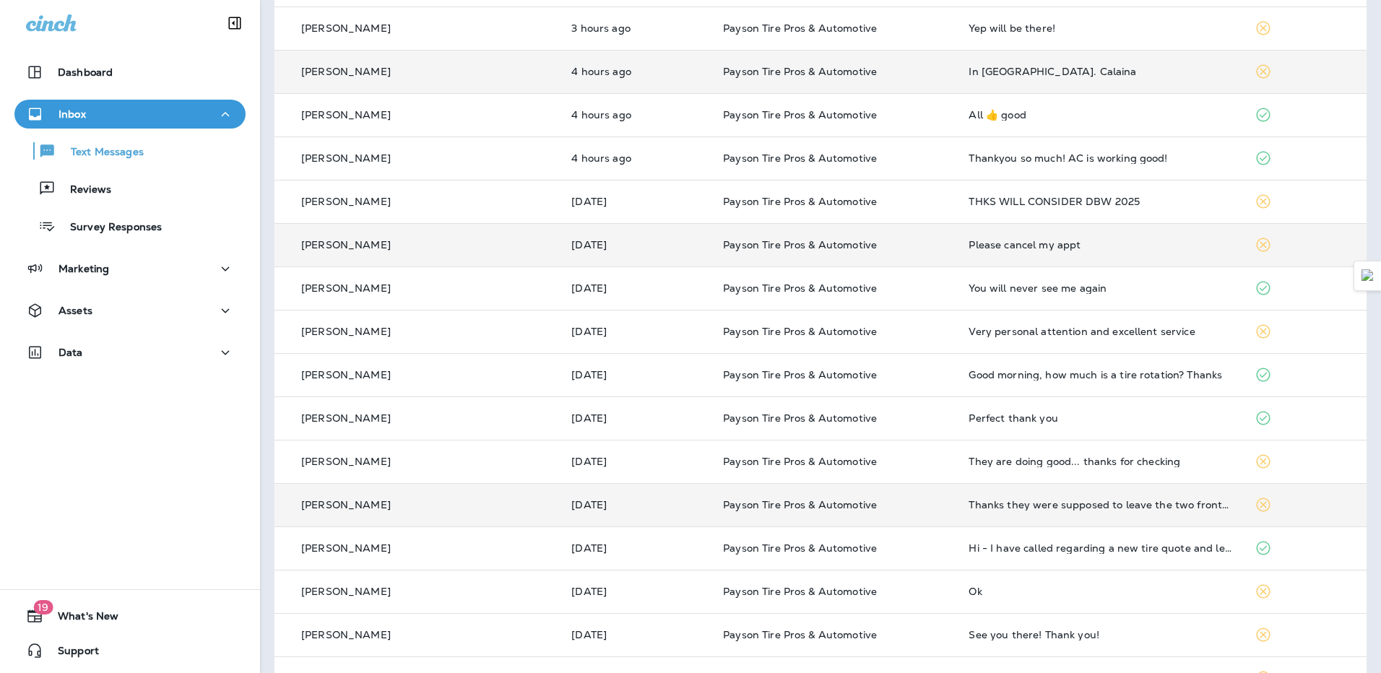
scroll to position [217, 0]
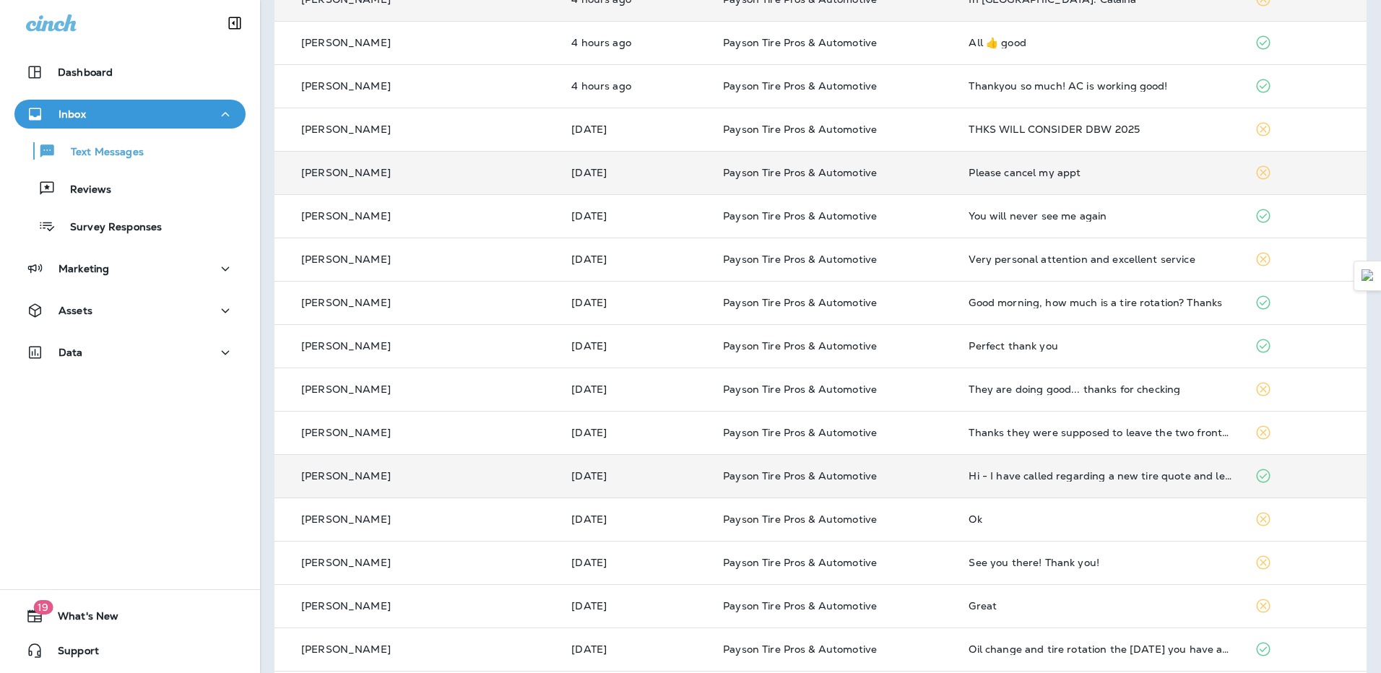
click at [957, 483] on td "Hi - I have called regarding a new tire quote and left a message [DATE]. I have…" at bounding box center [1099, 475] width 285 height 43
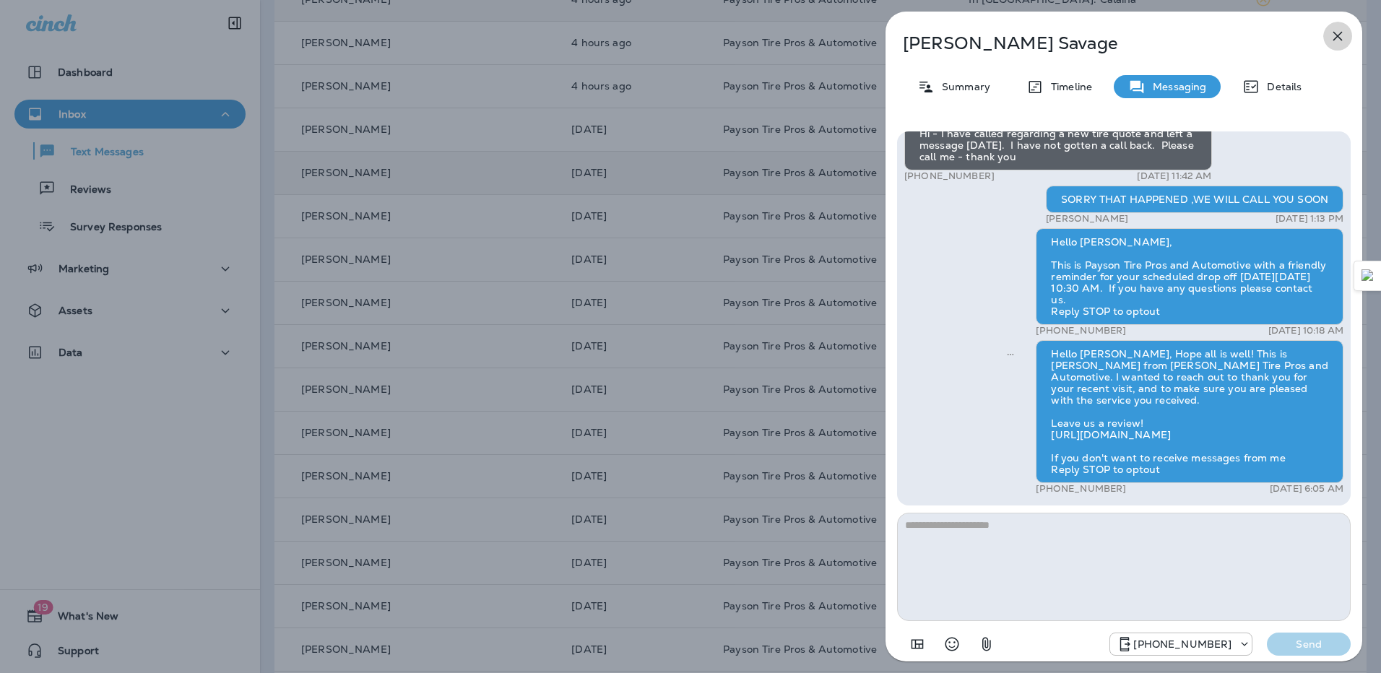
click at [1337, 38] on icon "button" at bounding box center [1337, 35] width 17 height 17
